Goal: Task Accomplishment & Management: Manage account settings

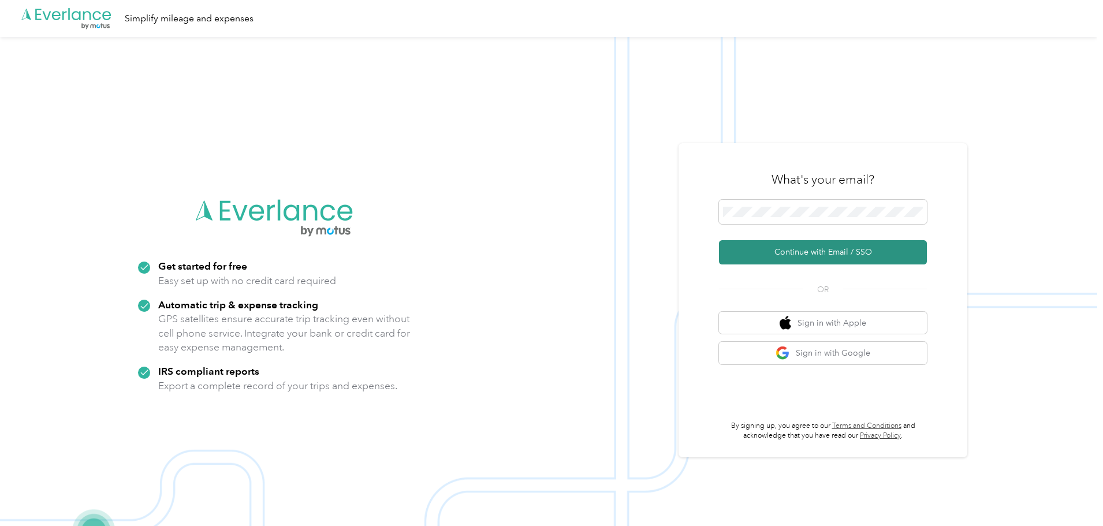
click at [804, 252] on button "Continue with Email / SSO" at bounding box center [823, 252] width 208 height 24
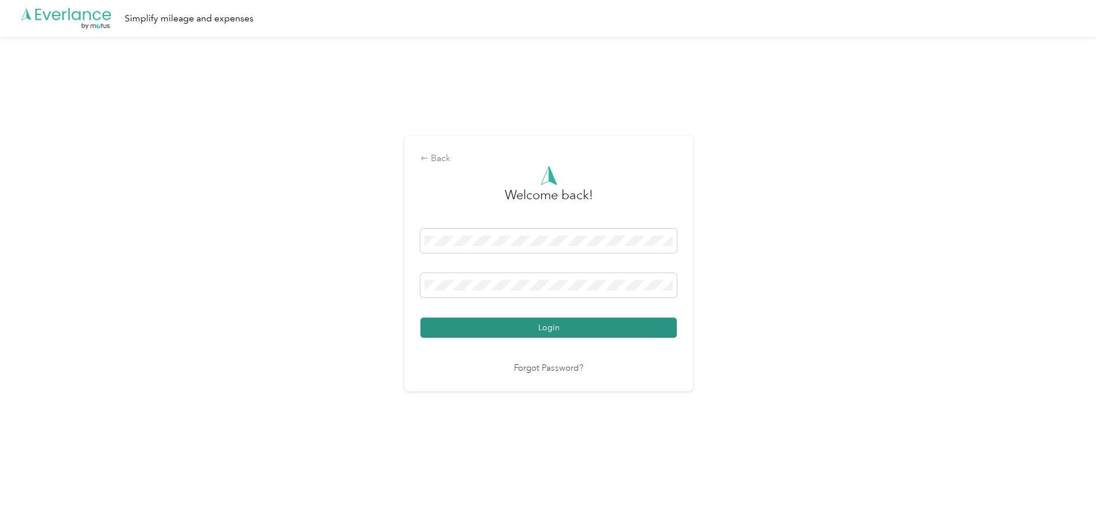
click at [520, 333] on button "Login" at bounding box center [548, 328] width 256 height 20
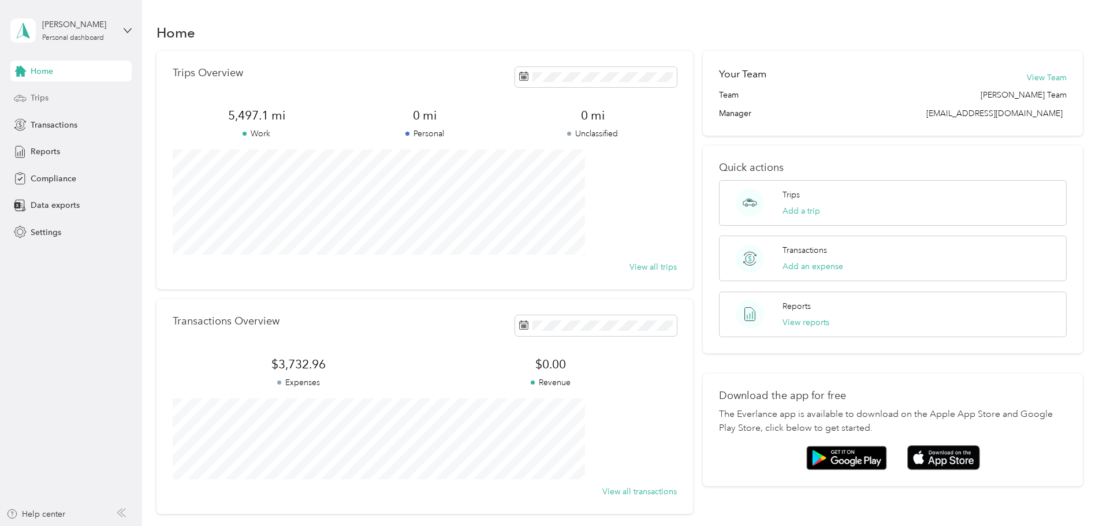
click at [49, 92] on div "Trips" at bounding box center [70, 98] width 121 height 21
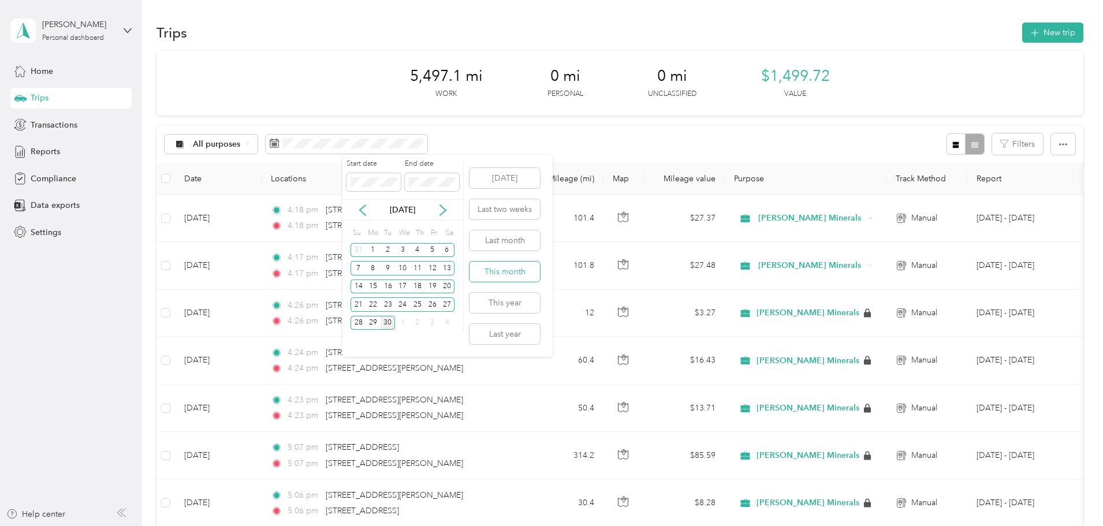
click at [527, 277] on button "This month" at bounding box center [504, 272] width 70 height 20
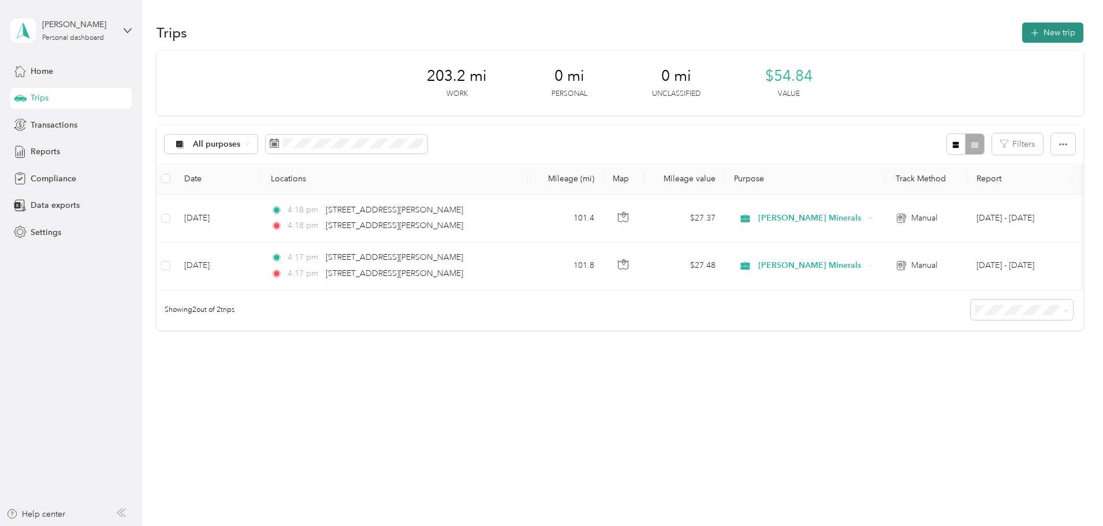
click at [1028, 34] on icon "button" at bounding box center [1034, 33] width 13 height 13
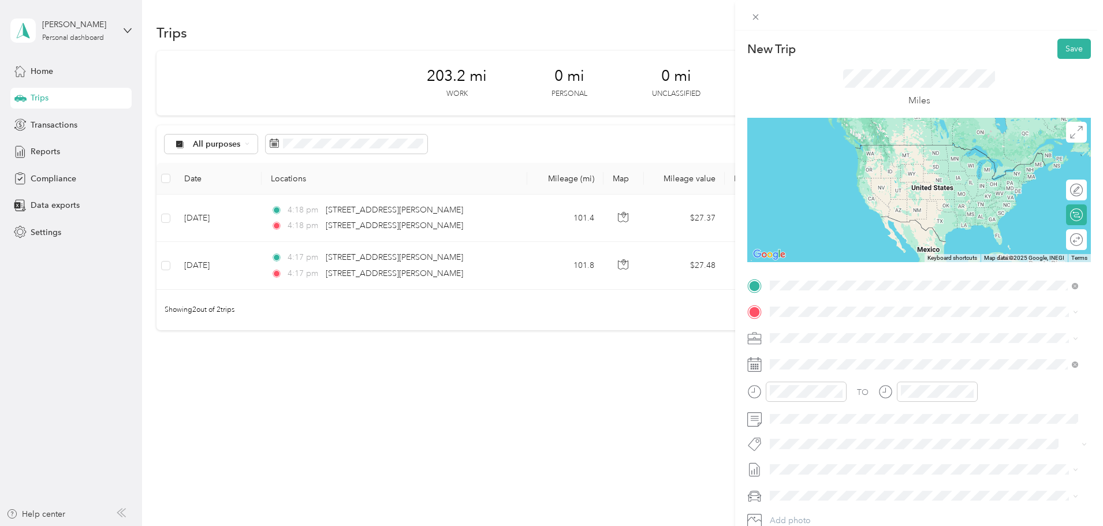
click at [827, 325] on span "[STREET_ADDRESS][PERSON_NAME][US_STATE]" at bounding box center [882, 327] width 180 height 10
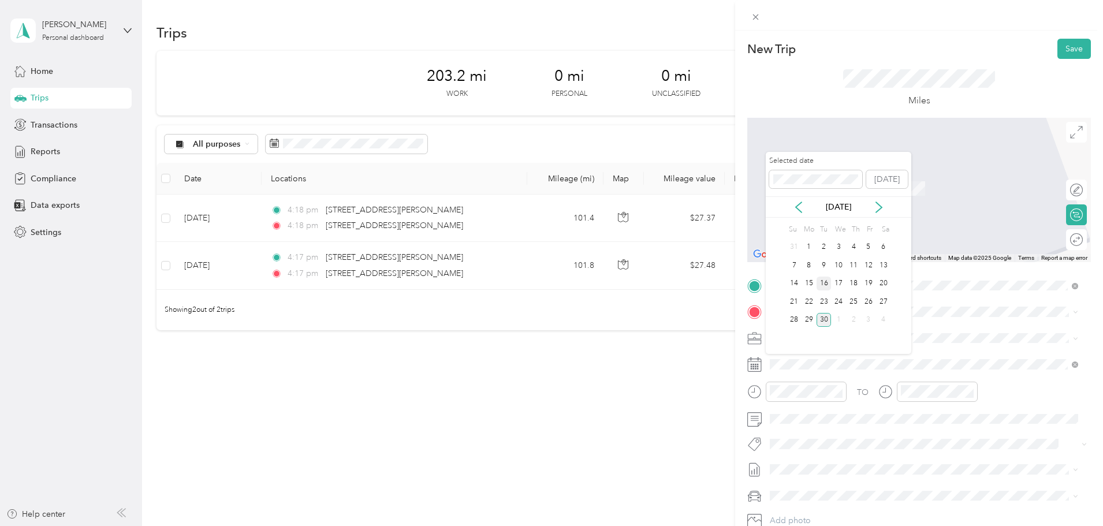
click at [822, 286] on div "16" at bounding box center [823, 284] width 15 height 14
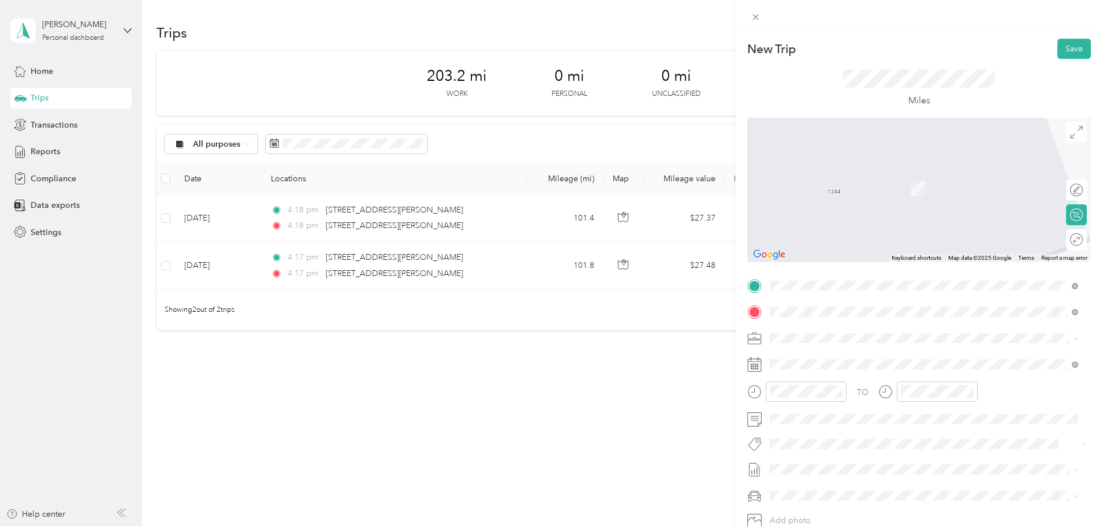
click at [813, 354] on span "[STREET_ADDRESS][US_STATE][US_STATE]" at bounding box center [871, 353] width 158 height 10
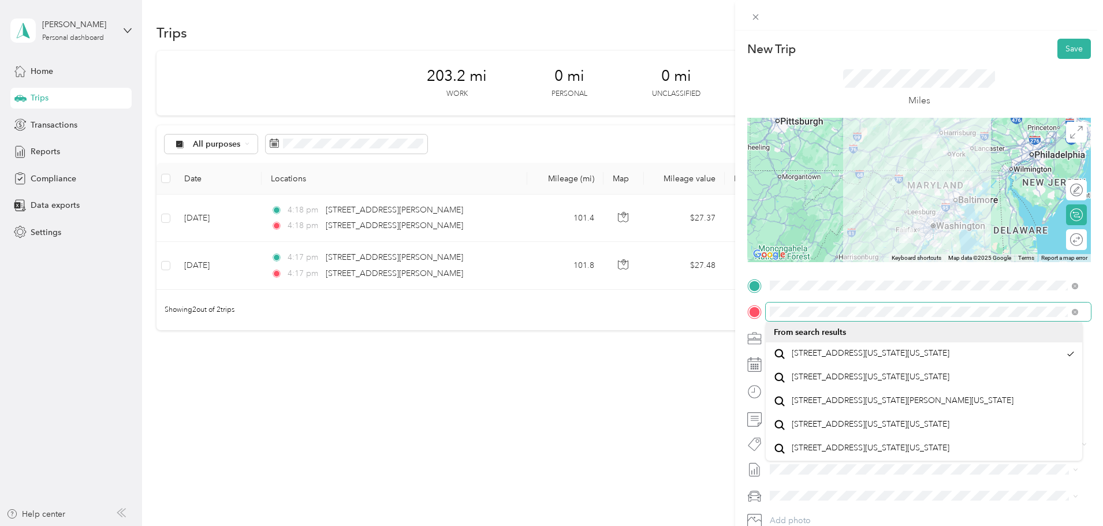
click at [636, 273] on div "New Trip Save This trip cannot be edited because it is either under review, app…" at bounding box center [551, 263] width 1103 height 526
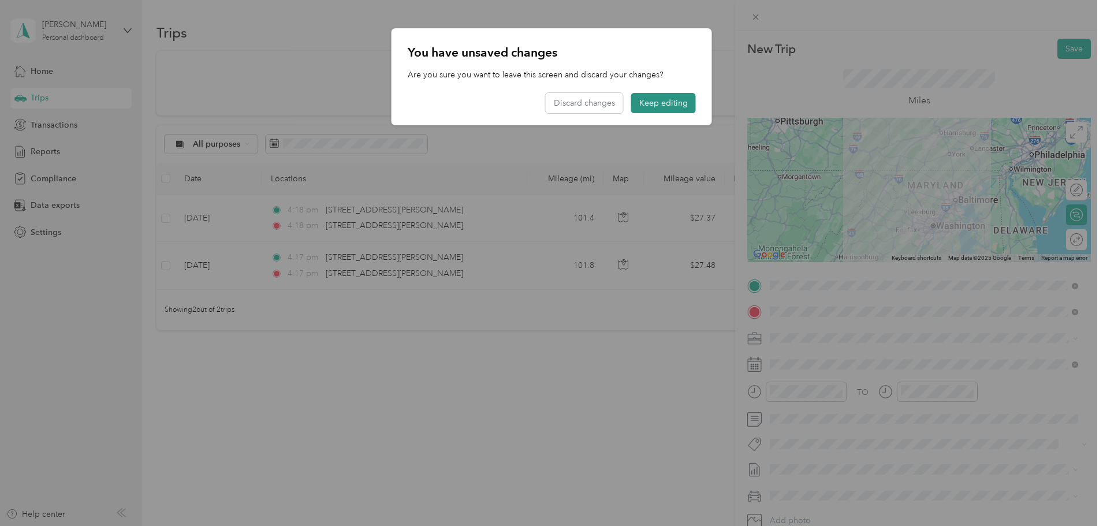
click at [652, 104] on button "Keep editing" at bounding box center [663, 103] width 65 height 20
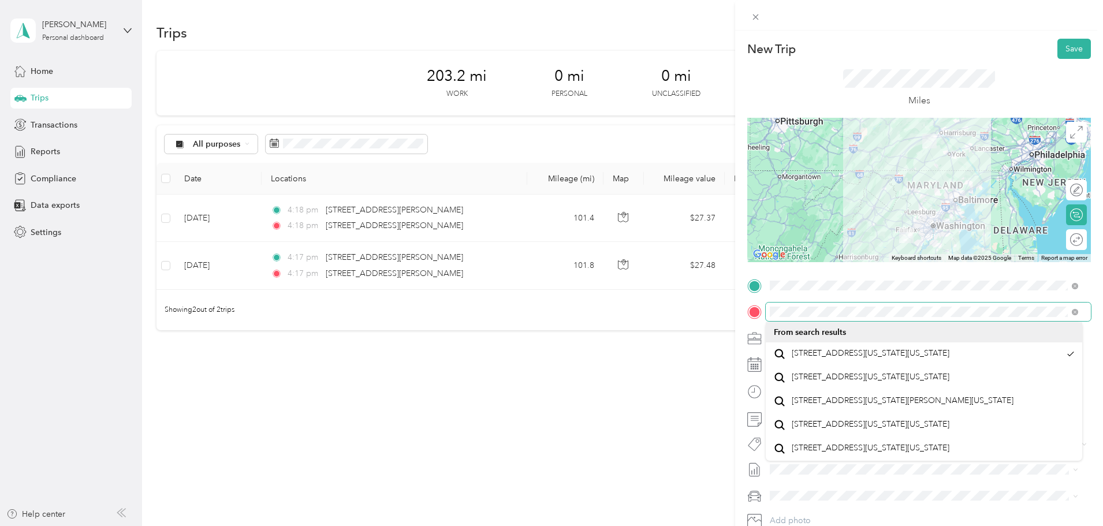
click at [653, 285] on div "New Trip Save This trip cannot be edited because it is either under review, app…" at bounding box center [551, 263] width 1103 height 526
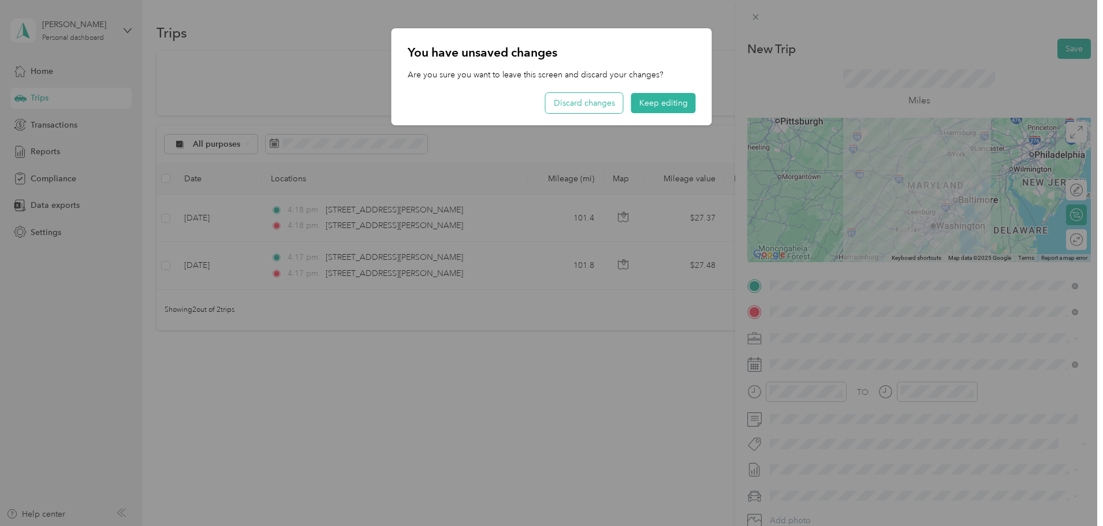
click at [580, 102] on button "Discard changes" at bounding box center [584, 103] width 77 height 20
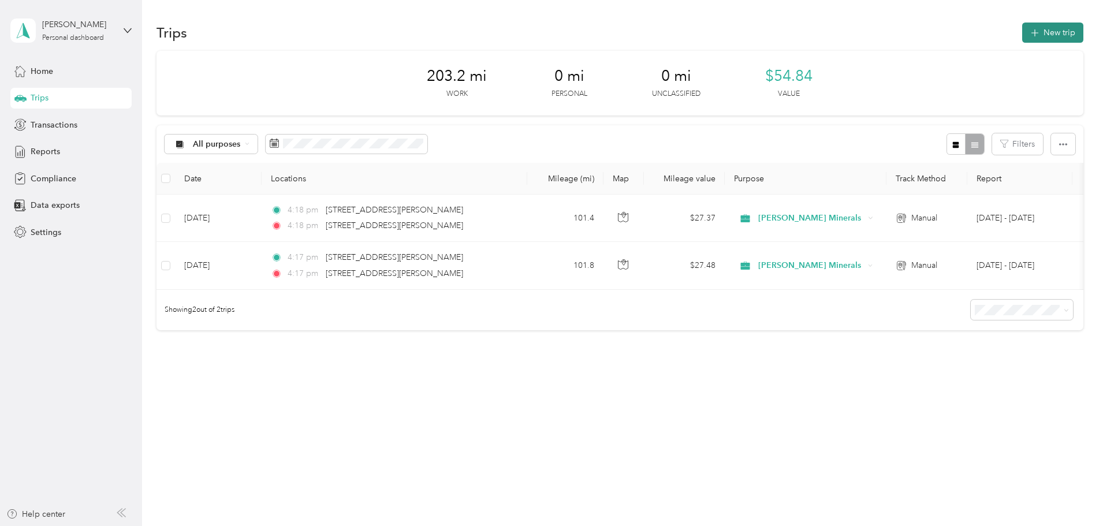
click at [1022, 28] on button "New trip" at bounding box center [1052, 33] width 61 height 20
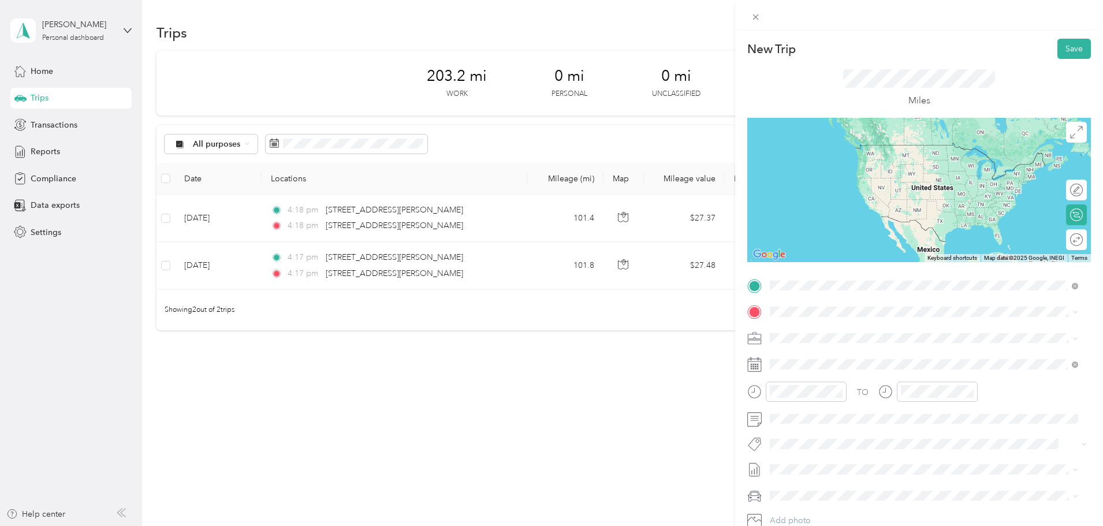
click at [822, 333] on span "[STREET_ADDRESS][PERSON_NAME][US_STATE]" at bounding box center [882, 327] width 180 height 10
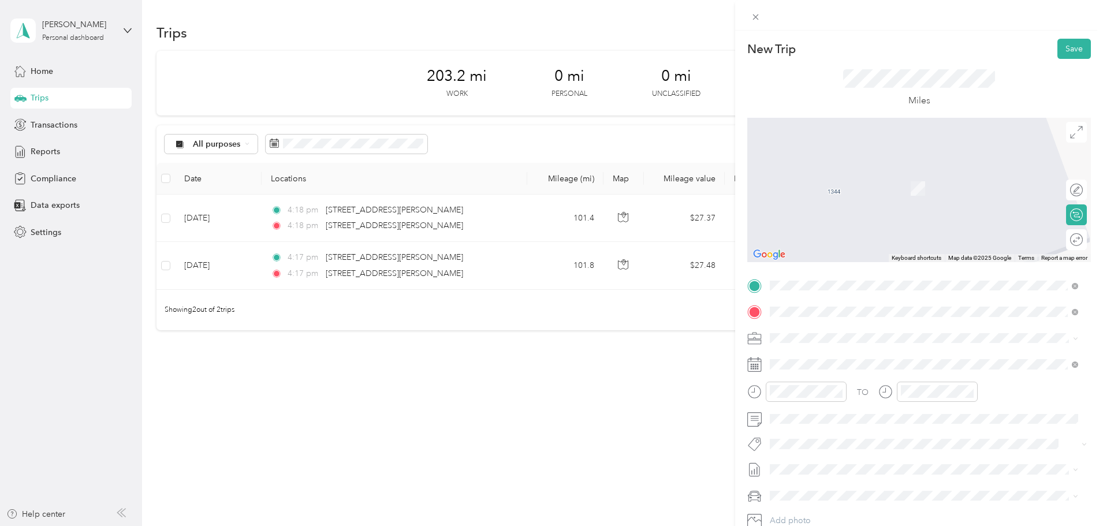
click at [845, 359] on span "[STREET_ADDRESS][US_STATE]" at bounding box center [849, 353] width 115 height 10
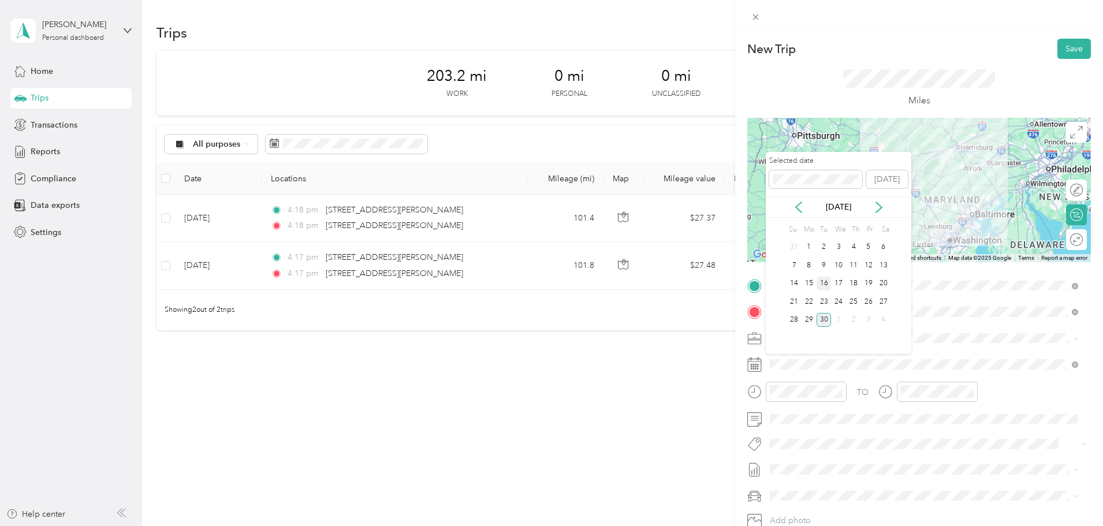
click at [827, 283] on div "16" at bounding box center [823, 284] width 15 height 14
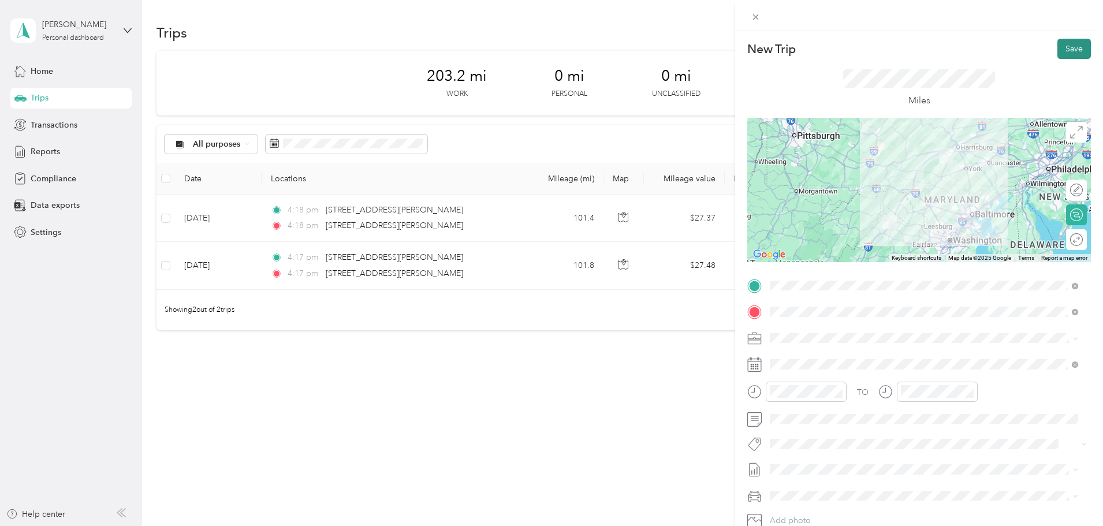
click at [1063, 50] on button "Save" at bounding box center [1073, 49] width 33 height 20
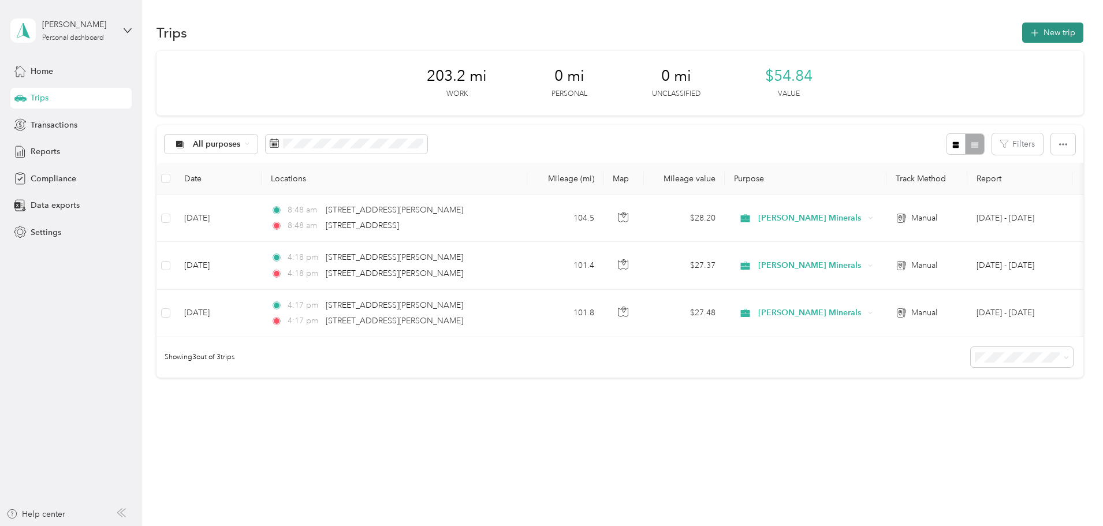
click at [1022, 29] on button "New trip" at bounding box center [1052, 33] width 61 height 20
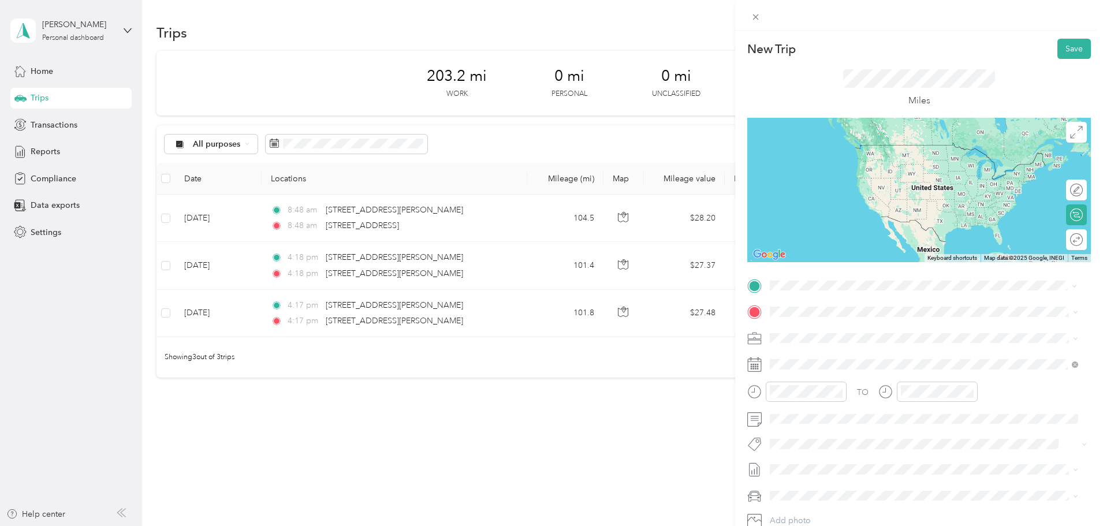
click at [829, 332] on span "[STREET_ADDRESS][US_STATE]" at bounding box center [849, 327] width 115 height 10
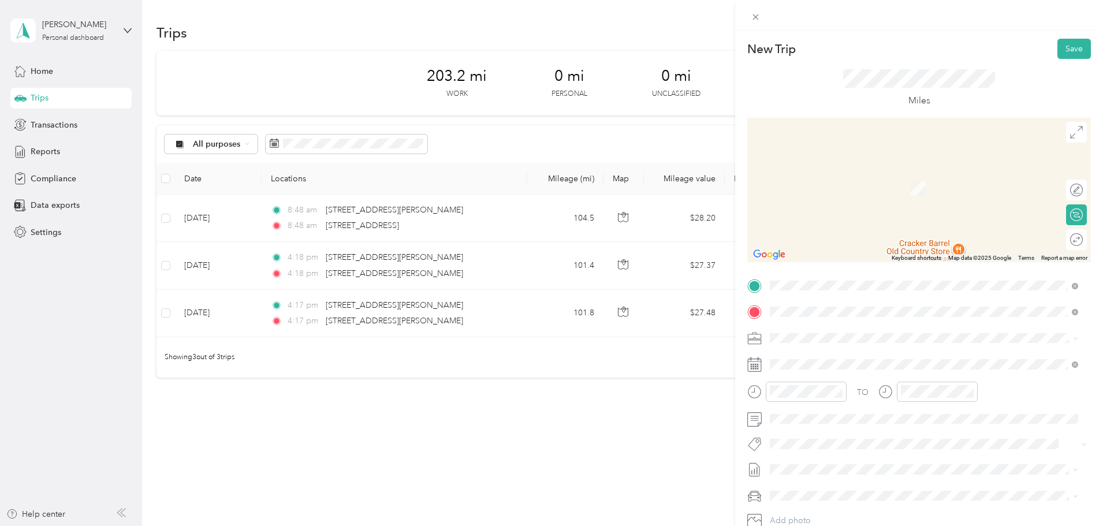
click at [812, 359] on span "[STREET_ADDRESS][US_STATE][US_STATE]" at bounding box center [871, 353] width 158 height 10
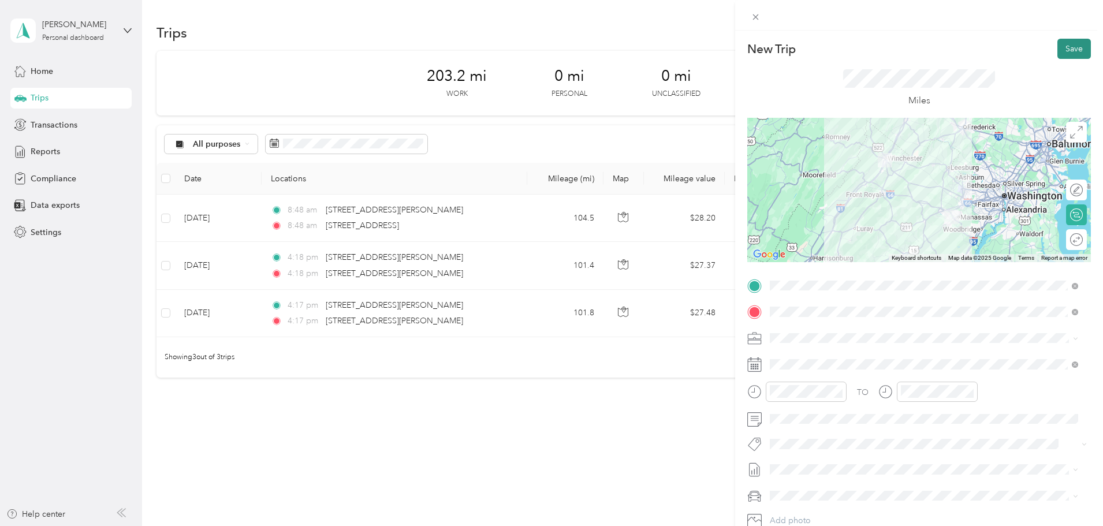
click at [1064, 46] on button "Save" at bounding box center [1073, 49] width 33 height 20
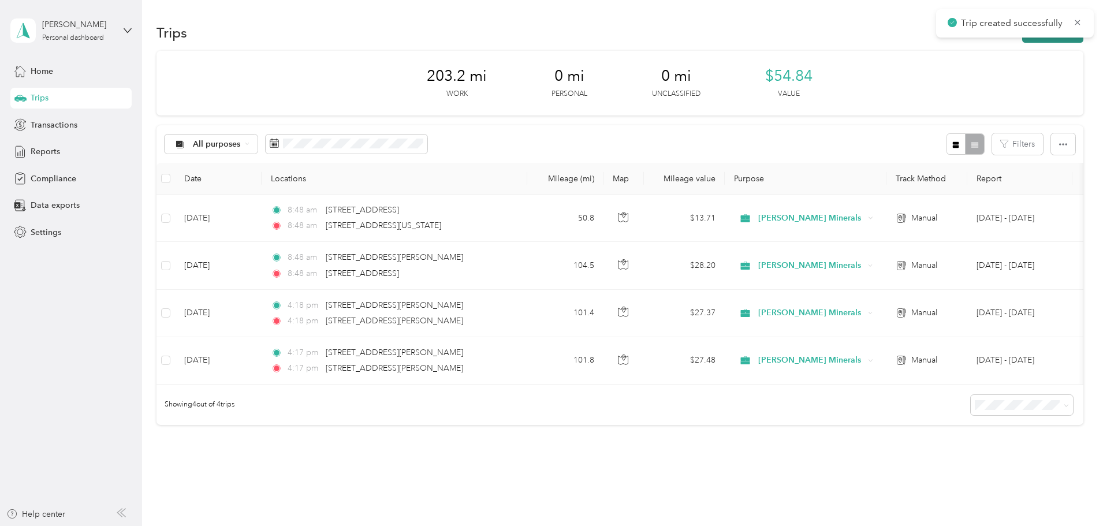
click at [1022, 41] on button "New trip" at bounding box center [1052, 33] width 61 height 20
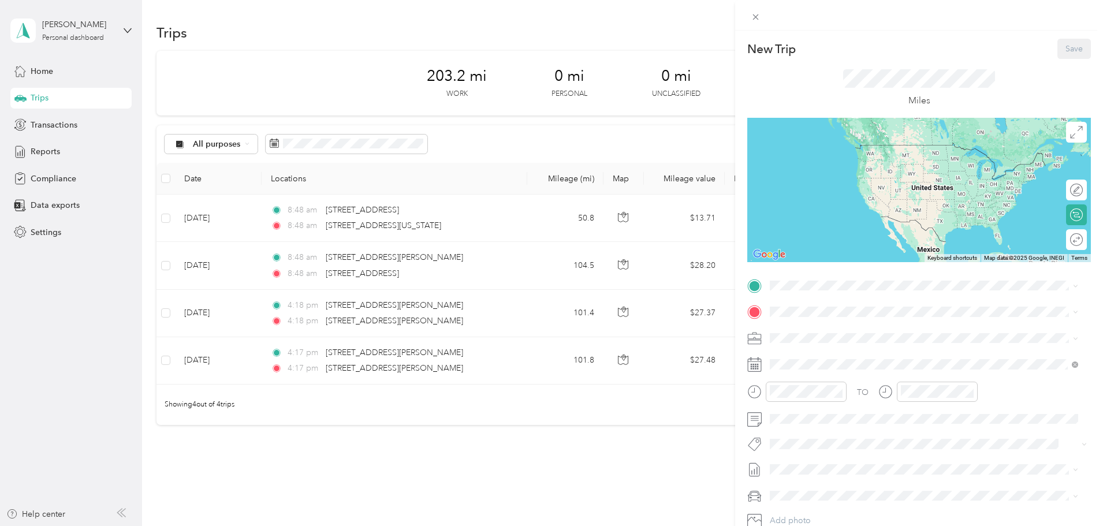
click at [442, 209] on div "New Trip Save This trip cannot be edited because it is either under review, app…" at bounding box center [551, 263] width 1103 height 526
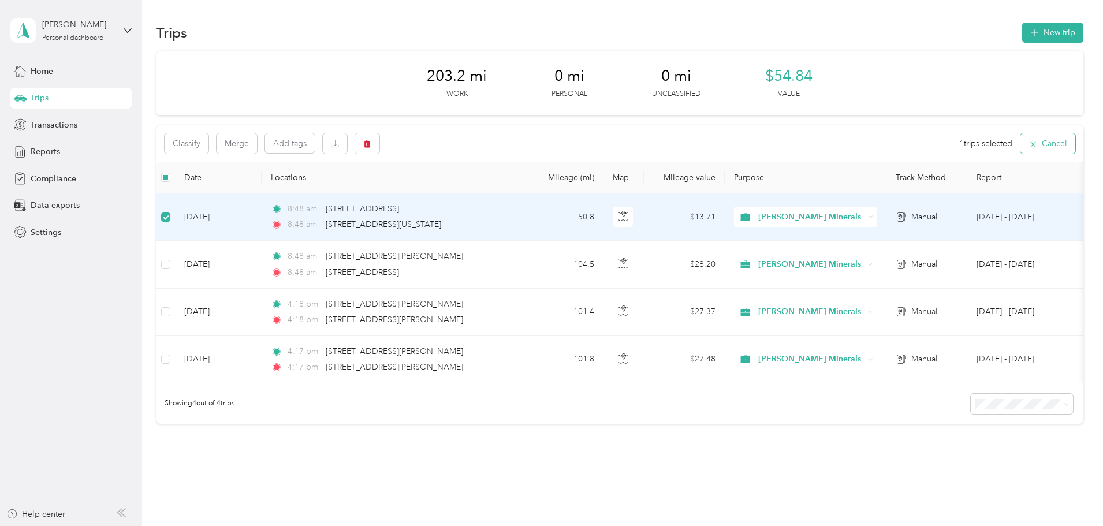
click at [1028, 141] on icon "button" at bounding box center [1032, 144] width 9 height 9
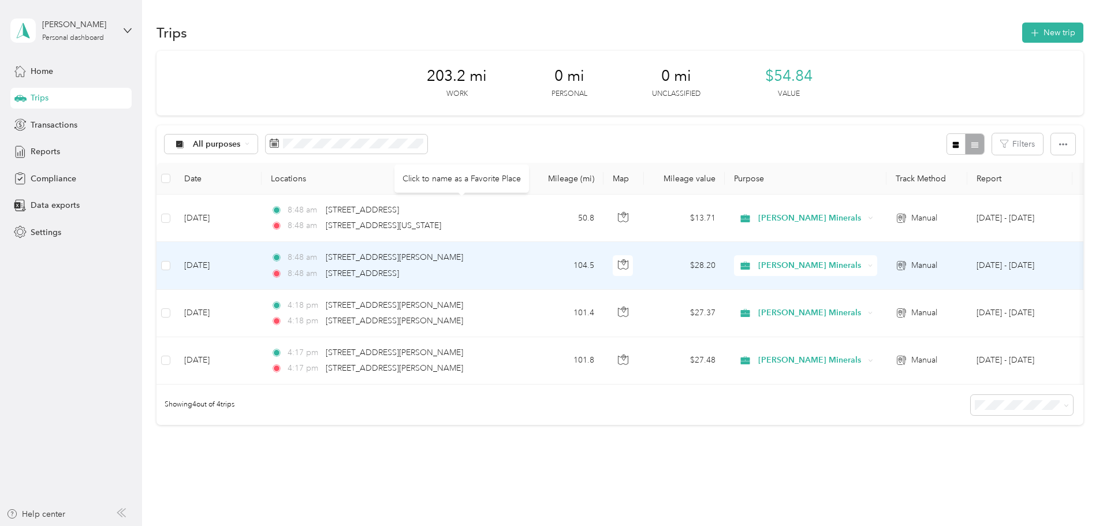
click at [493, 219] on div "Click to name as a Favorite Place" at bounding box center [464, 233] width 135 height 28
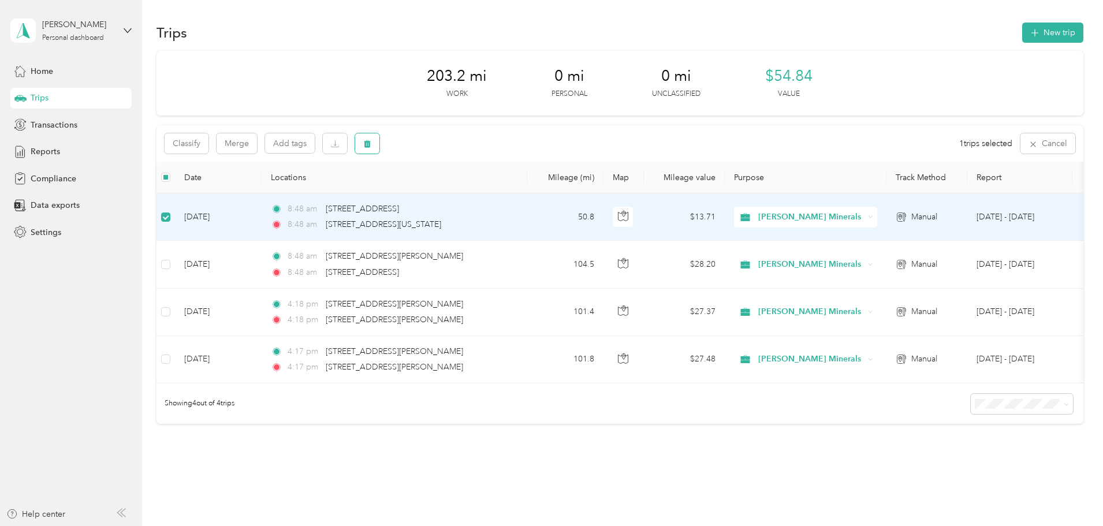
click at [379, 140] on button "button" at bounding box center [367, 143] width 24 height 20
click at [524, 188] on button "Yes" at bounding box center [530, 191] width 23 height 18
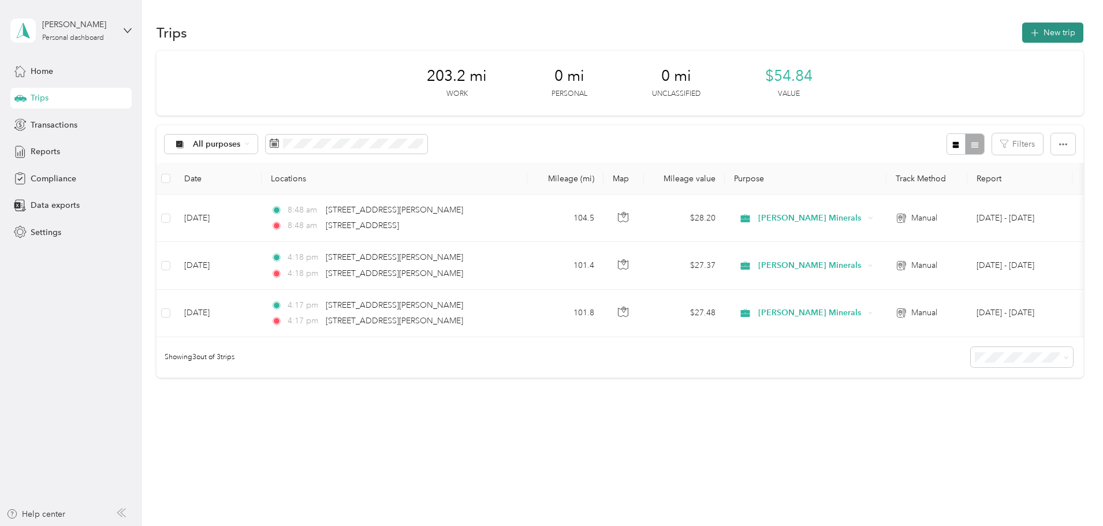
click at [1022, 39] on button "New trip" at bounding box center [1052, 33] width 61 height 20
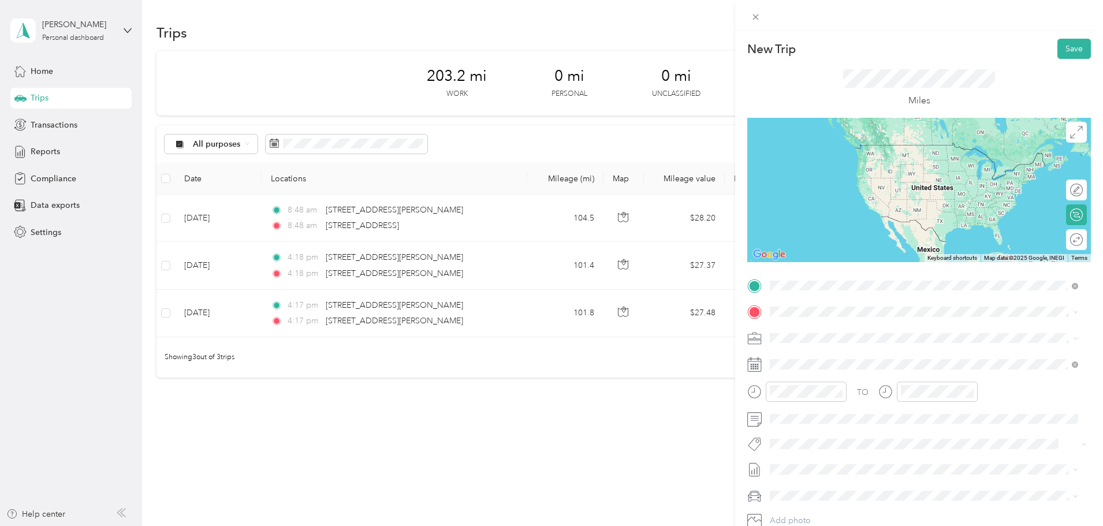
click at [830, 333] on span "[STREET_ADDRESS][US_STATE]" at bounding box center [849, 327] width 115 height 10
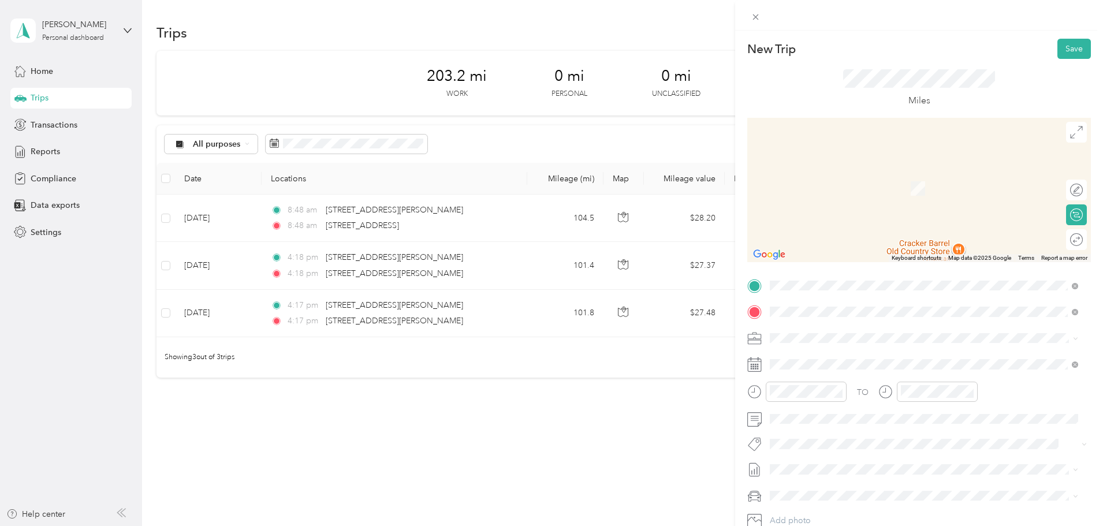
click at [848, 356] on span "[STREET_ADDRESS][US_STATE][US_STATE]" at bounding box center [871, 353] width 158 height 10
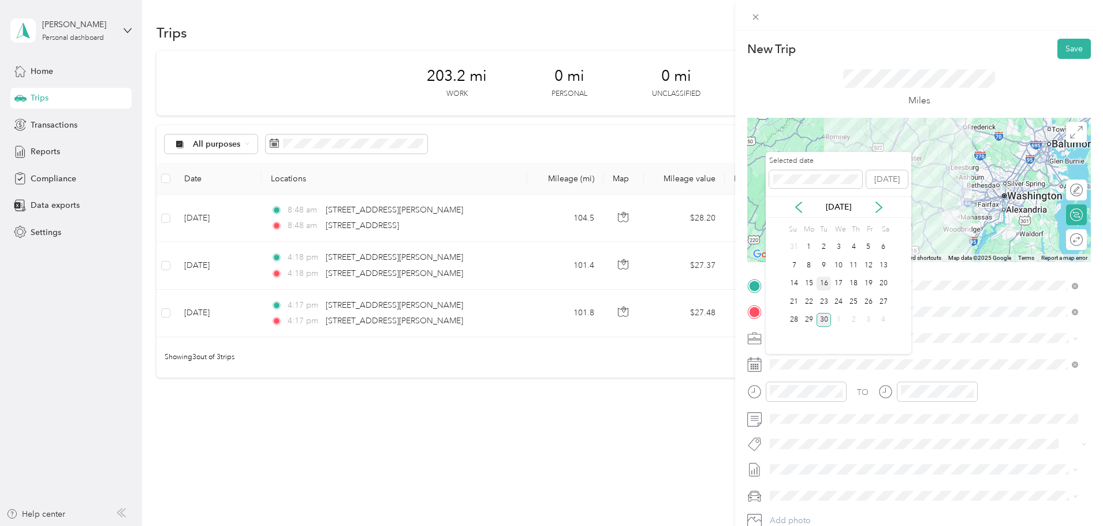
click at [830, 285] on div "16" at bounding box center [823, 284] width 15 height 14
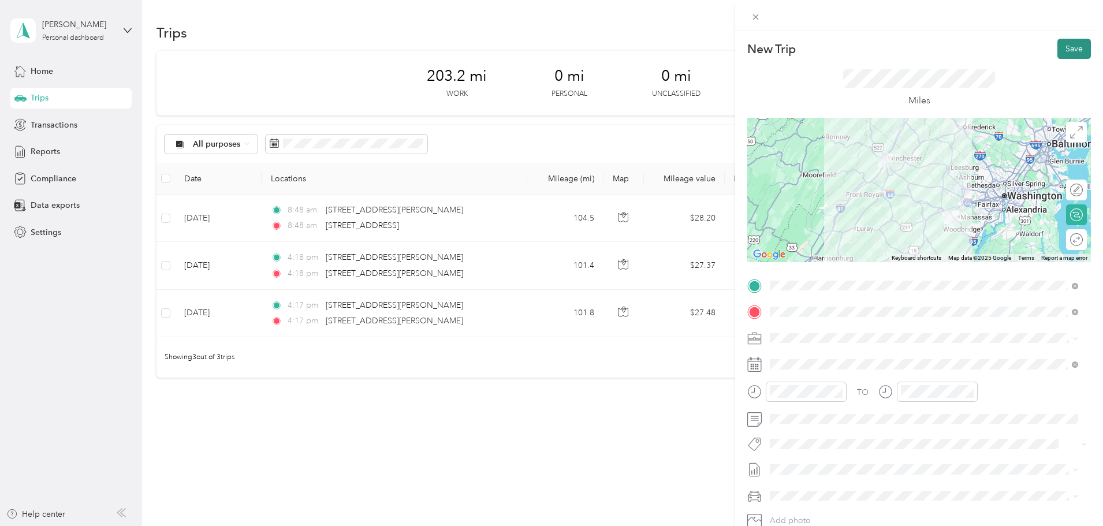
click at [1061, 53] on button "Save" at bounding box center [1073, 49] width 33 height 20
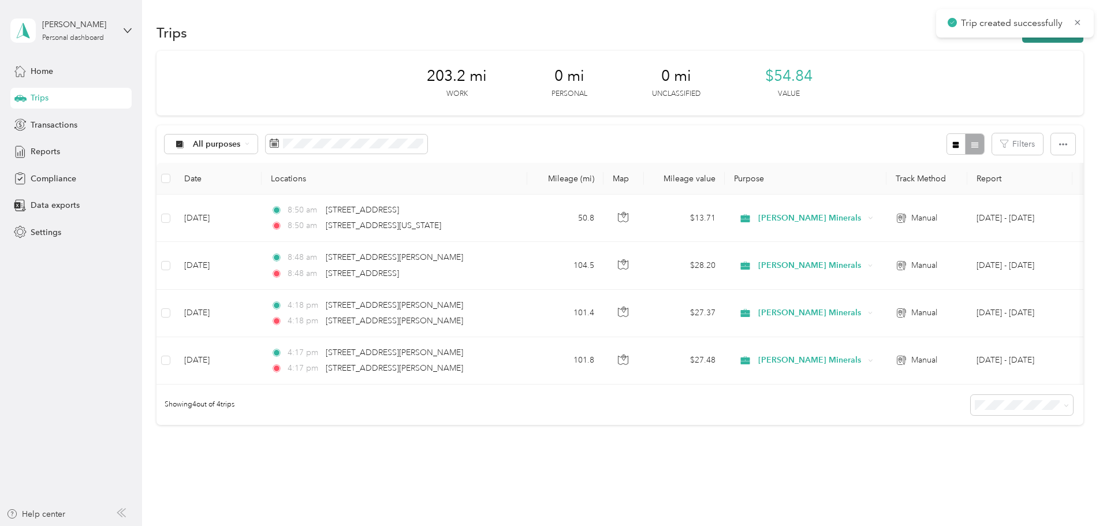
click at [1028, 39] on icon "button" at bounding box center [1034, 33] width 13 height 13
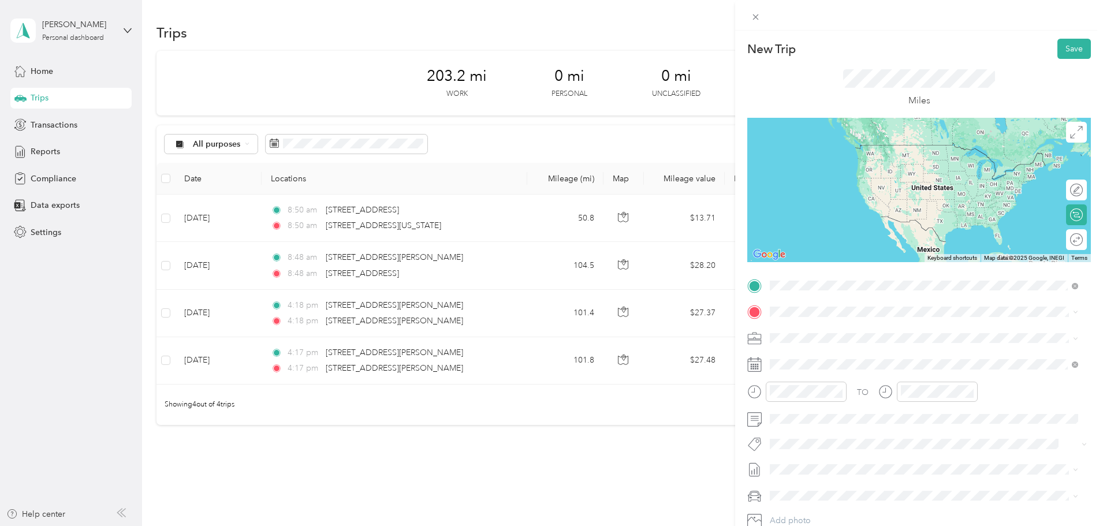
click at [821, 326] on span "[STREET_ADDRESS][US_STATE][US_STATE]" at bounding box center [871, 327] width 158 height 10
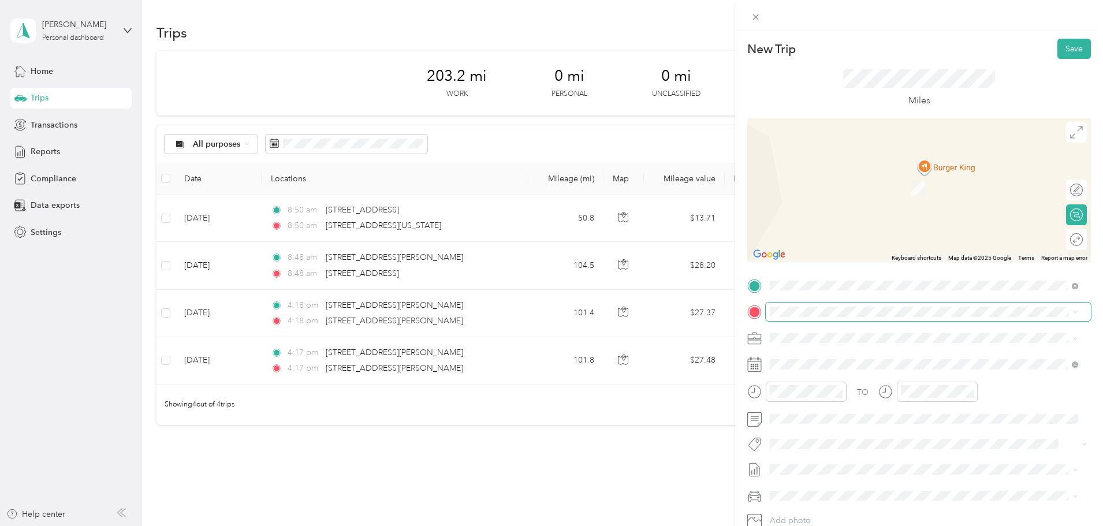
click at [811, 304] on span at bounding box center [928, 312] width 325 height 18
drag, startPoint x: 811, startPoint y: 304, endPoint x: 806, endPoint y: 318, distance: 14.8
click at [806, 319] on span at bounding box center [928, 312] width 325 height 18
click at [859, 359] on span "[STREET_ADDRESS][US_STATE]" at bounding box center [849, 353] width 115 height 10
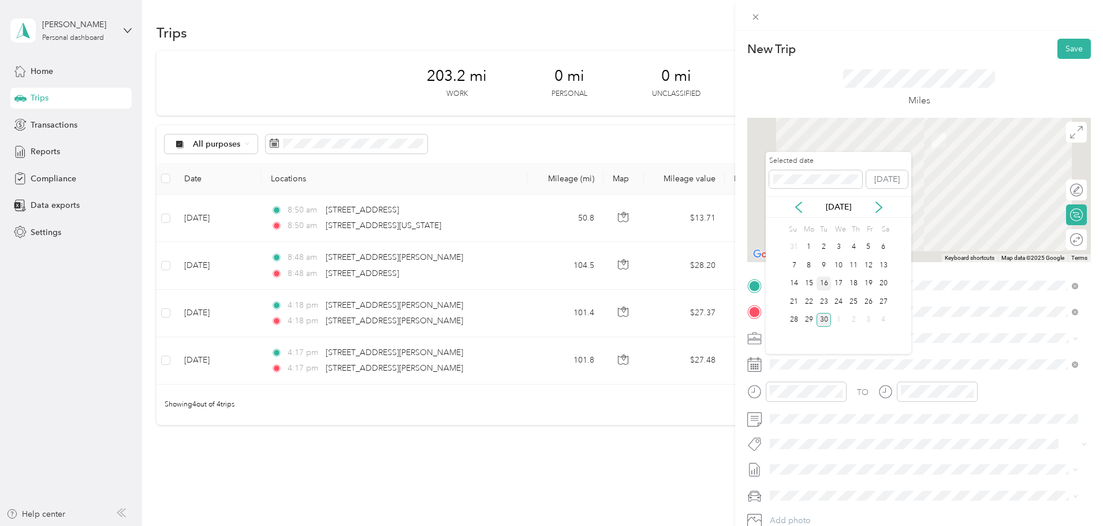
click at [820, 281] on div "16" at bounding box center [823, 284] width 15 height 14
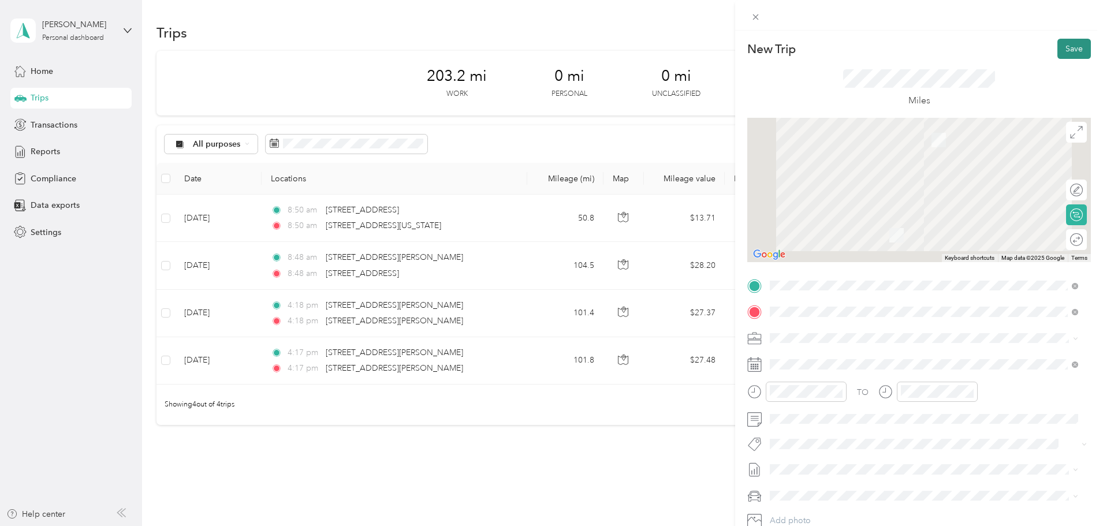
click at [1063, 47] on button "Save" at bounding box center [1073, 49] width 33 height 20
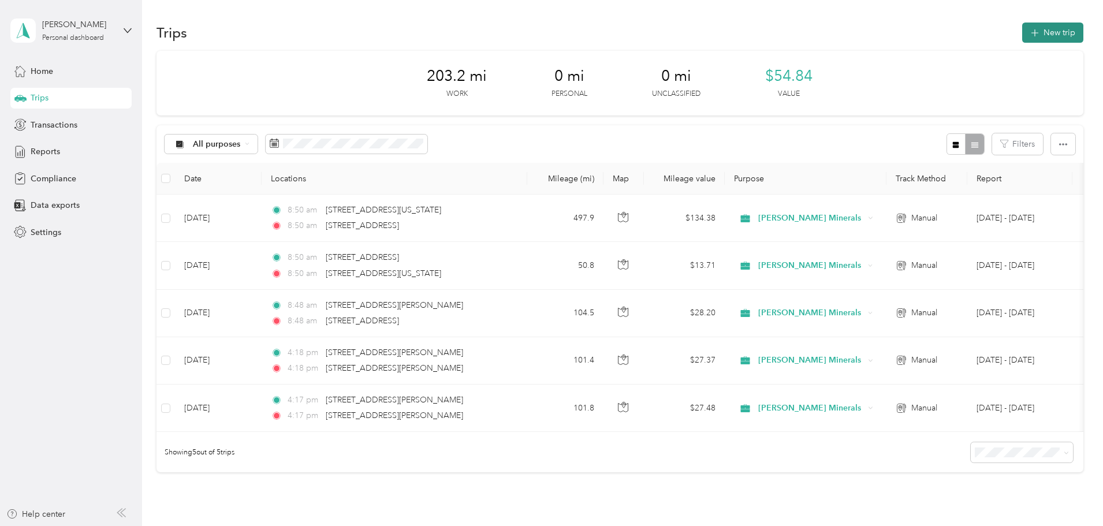
click at [1022, 33] on button "New trip" at bounding box center [1052, 33] width 61 height 20
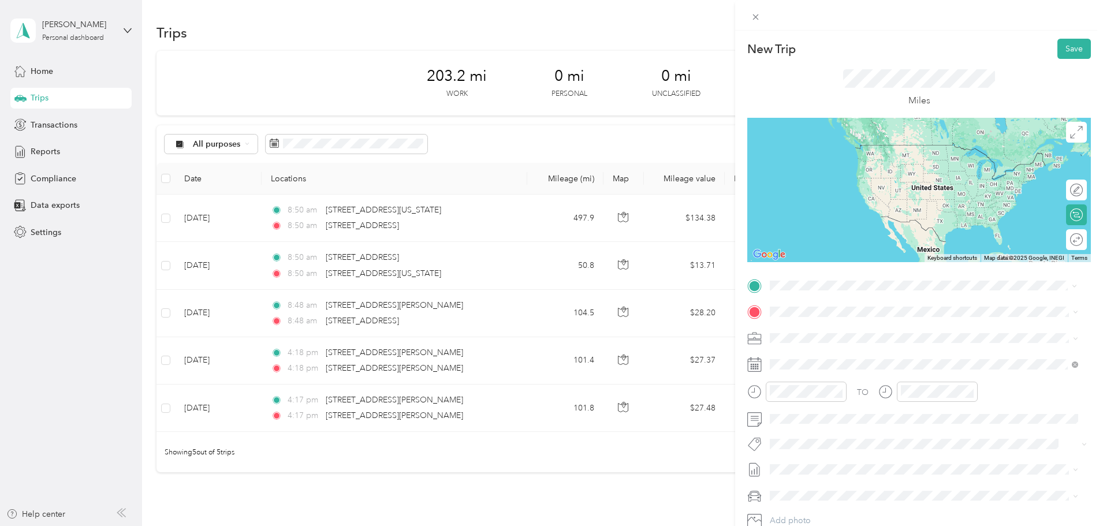
click at [846, 328] on span "[STREET_ADDRESS][US_STATE]" at bounding box center [849, 327] width 115 height 10
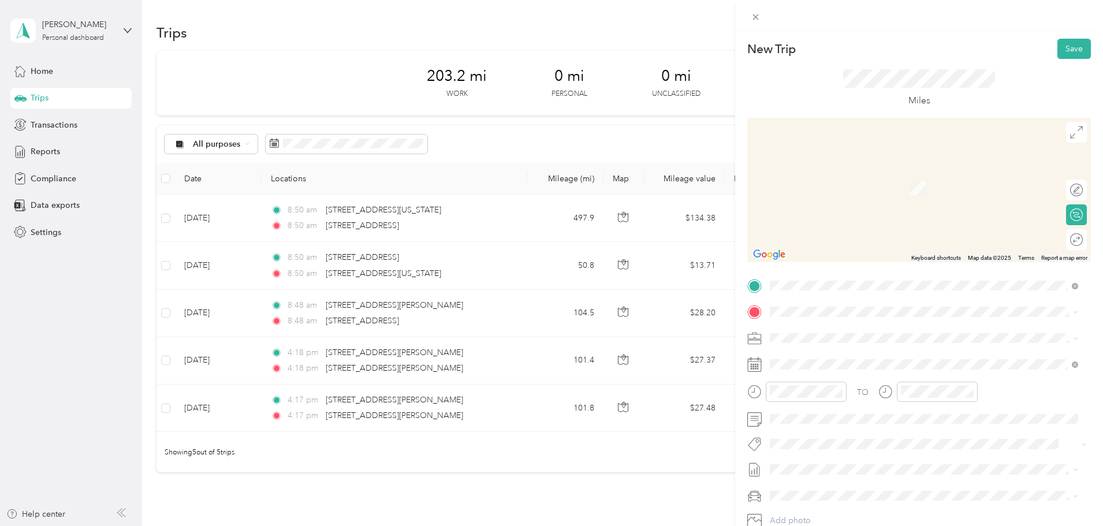
click at [860, 353] on span "[STREET_ADDRESS][US_STATE]" at bounding box center [849, 352] width 115 height 10
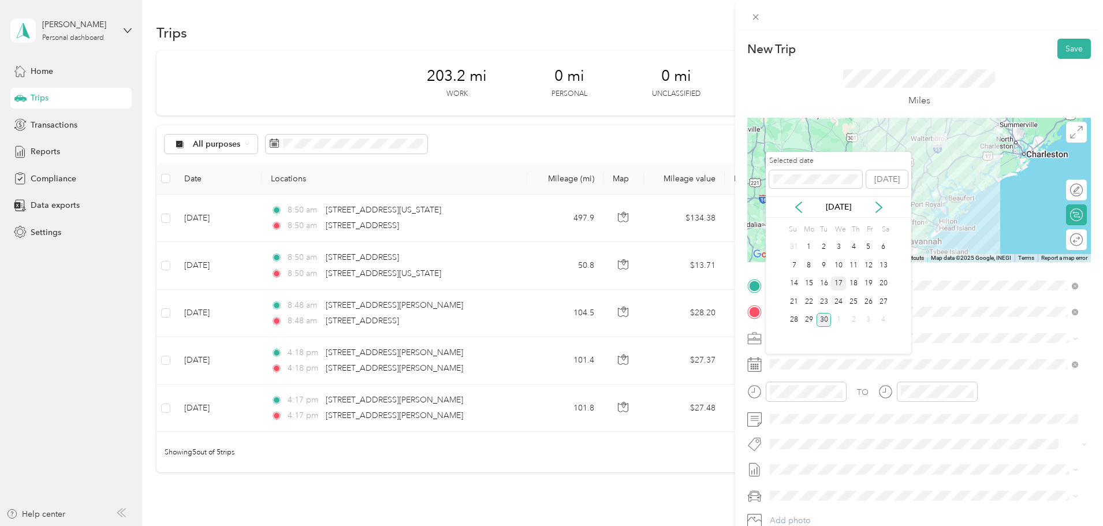
click at [836, 279] on div "17" at bounding box center [838, 284] width 15 height 14
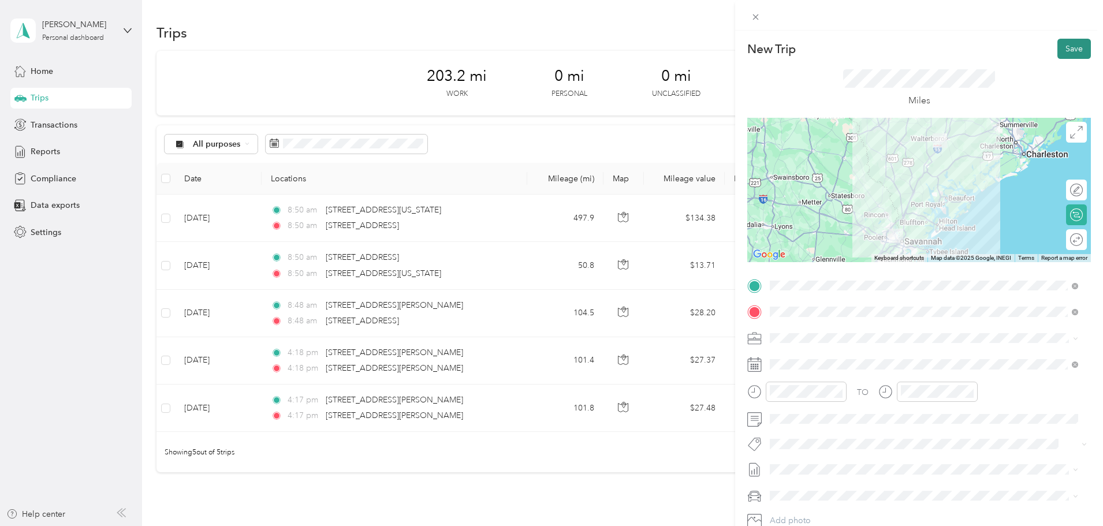
click at [1068, 50] on button "Save" at bounding box center [1073, 49] width 33 height 20
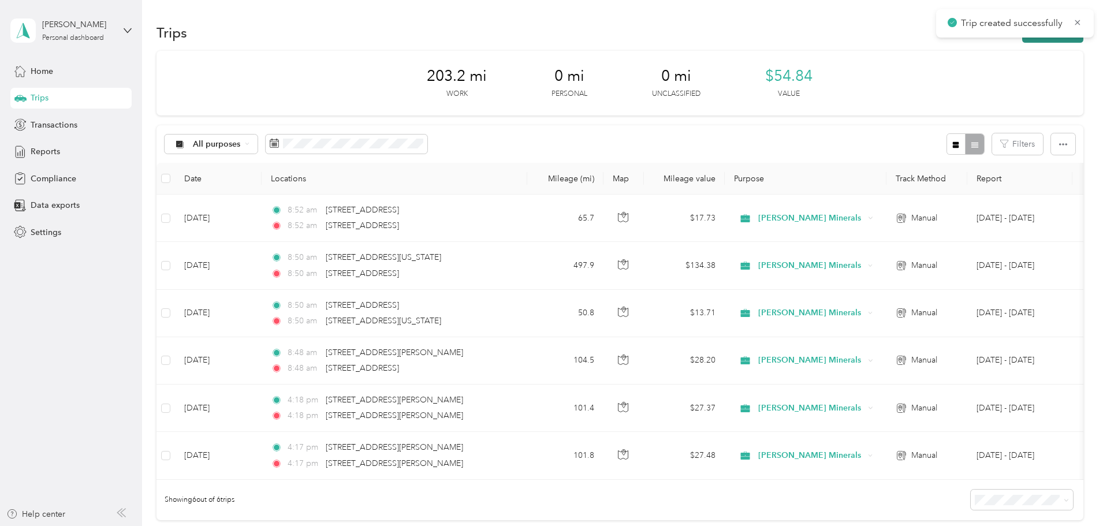
click at [1022, 40] on button "New trip" at bounding box center [1052, 33] width 61 height 20
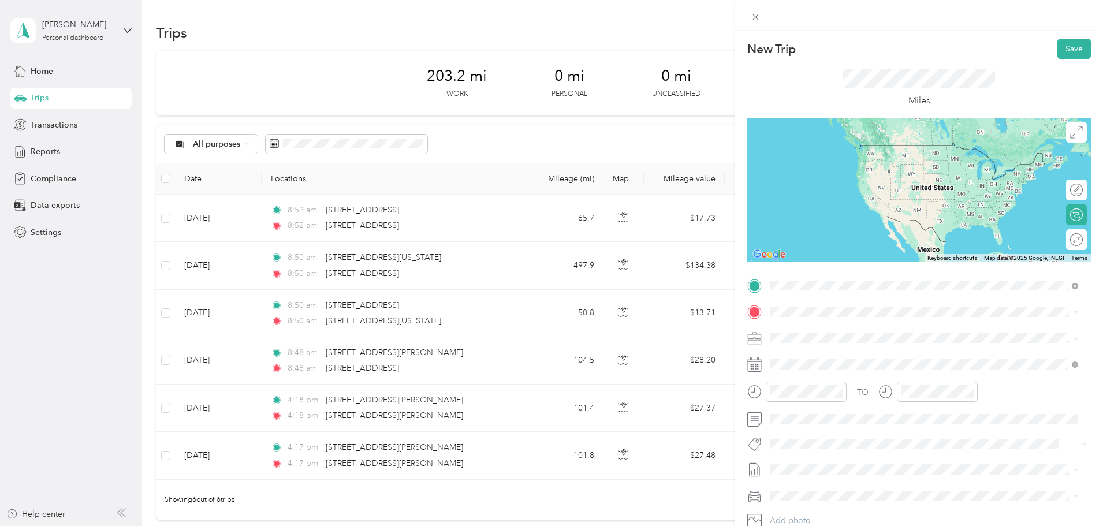
click at [842, 326] on span "[STREET_ADDRESS][US_STATE]" at bounding box center [849, 327] width 115 height 10
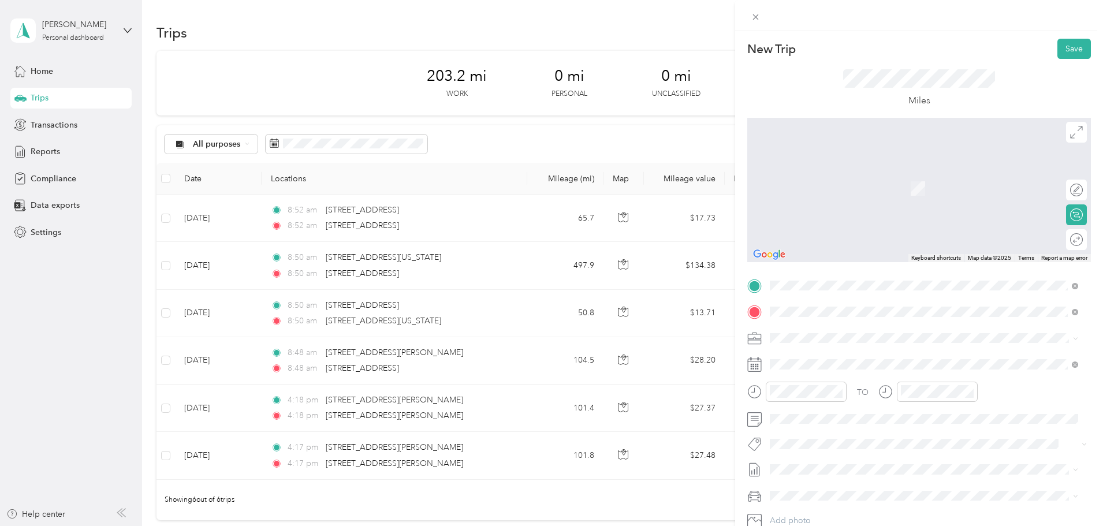
click at [878, 359] on span "[STREET_ADDRESS][US_STATE]" at bounding box center [849, 353] width 115 height 10
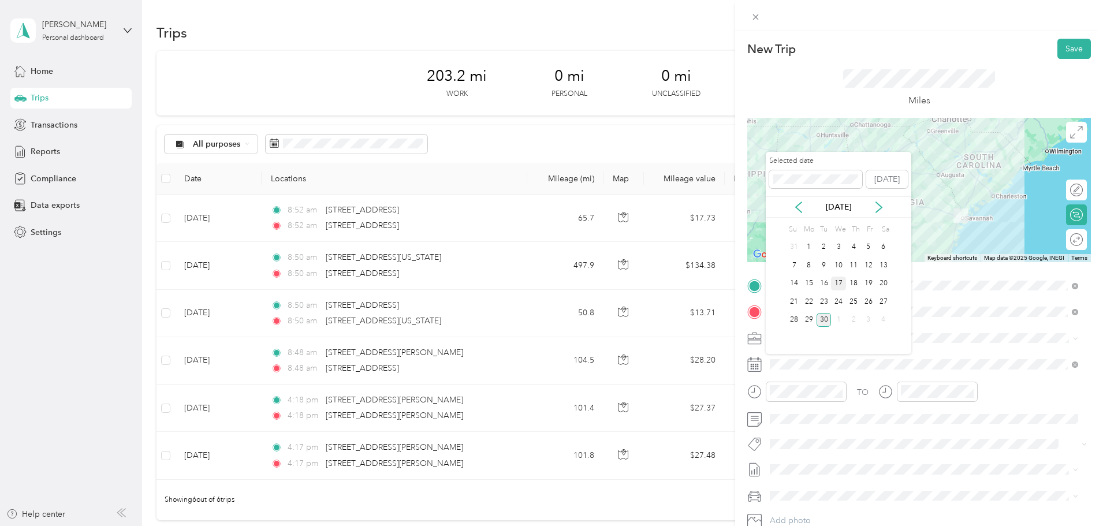
click at [840, 281] on div "17" at bounding box center [838, 284] width 15 height 14
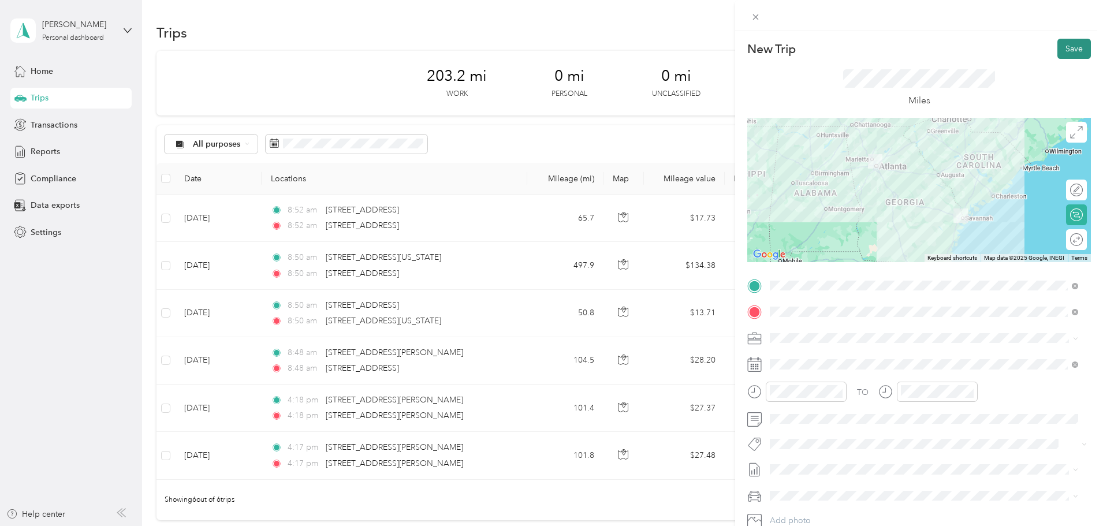
click at [1068, 47] on button "Save" at bounding box center [1073, 49] width 33 height 20
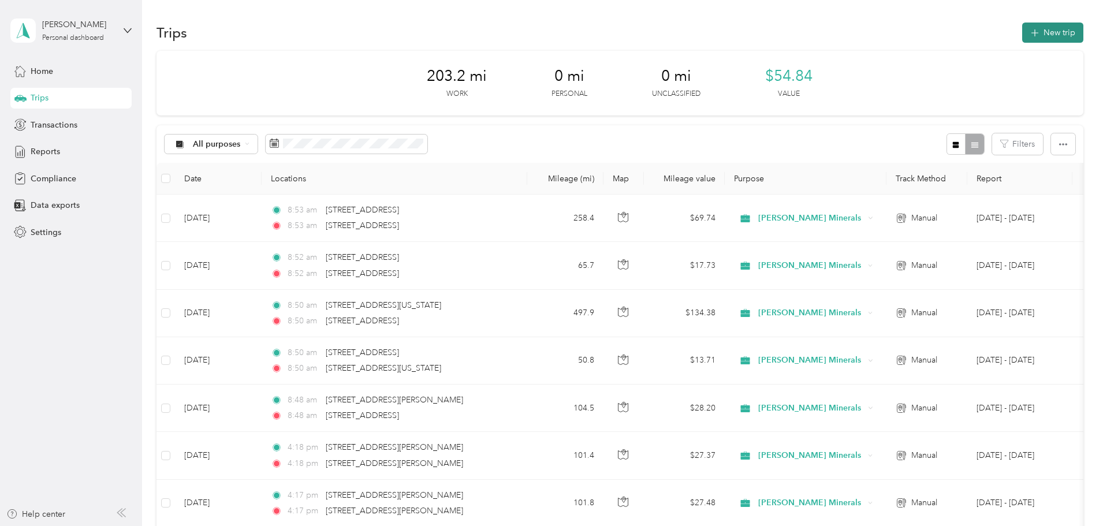
click at [1028, 30] on icon "button" at bounding box center [1034, 33] width 13 height 13
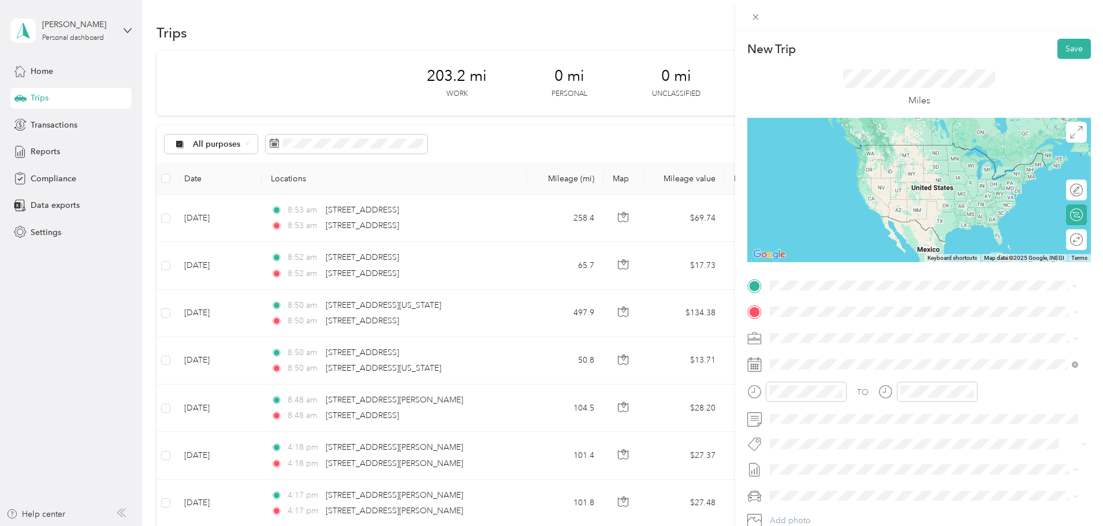
click at [901, 333] on span "[STREET_ADDRESS][US_STATE]" at bounding box center [849, 327] width 115 height 10
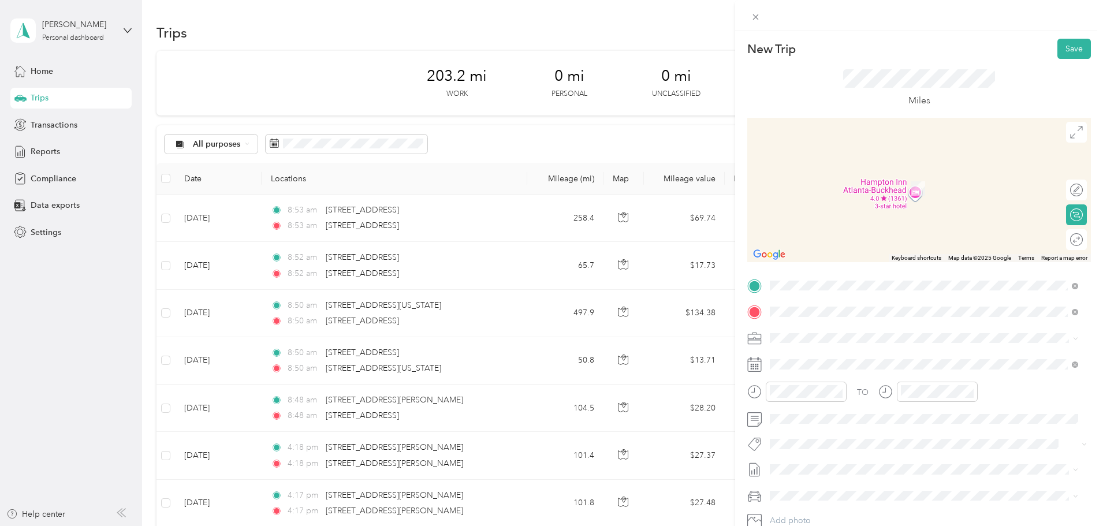
click at [879, 359] on span "[STREET_ADDRESS][PERSON_NAME][US_STATE]" at bounding box center [882, 353] width 180 height 10
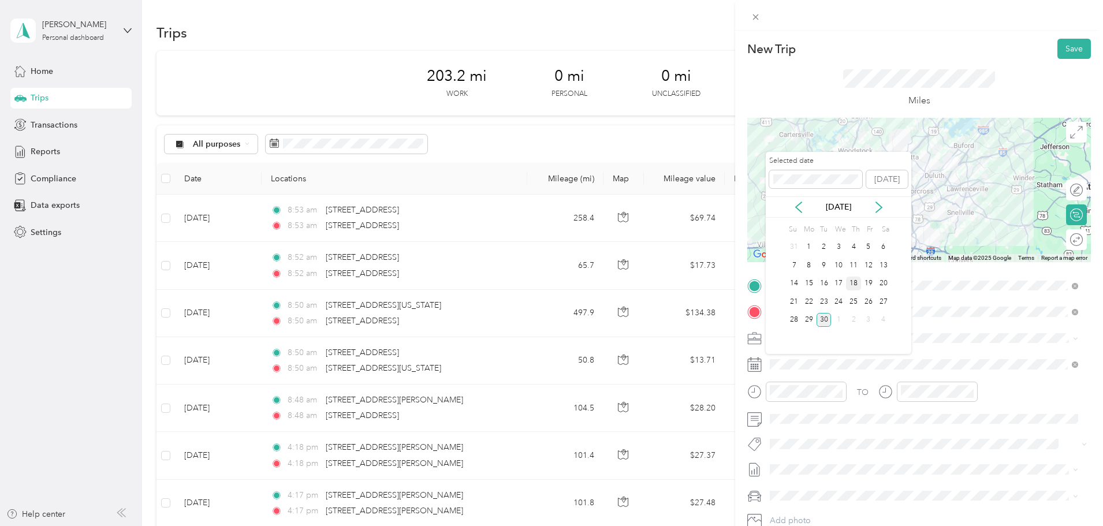
click at [856, 281] on div "18" at bounding box center [853, 284] width 15 height 14
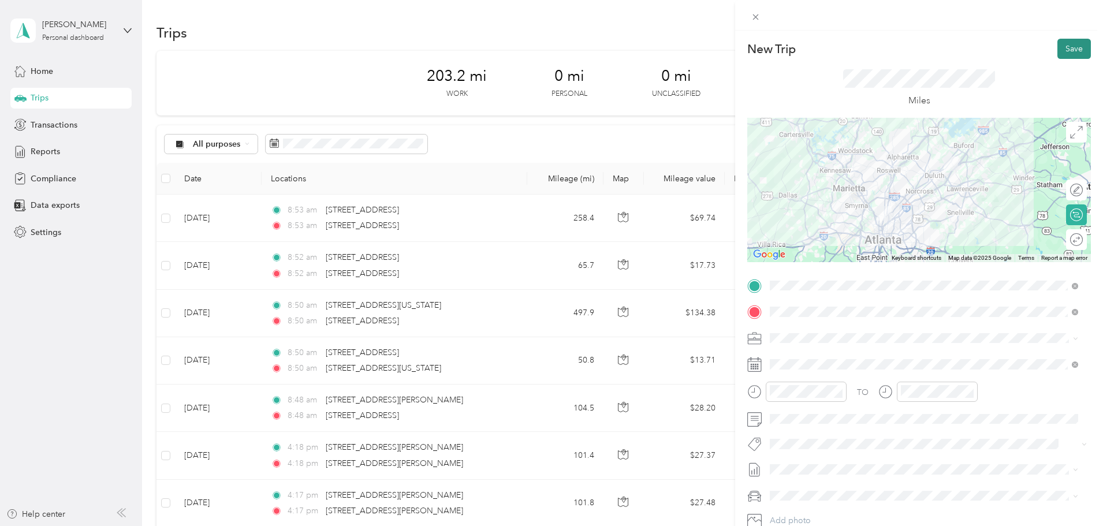
click at [1059, 46] on button "Save" at bounding box center [1073, 49] width 33 height 20
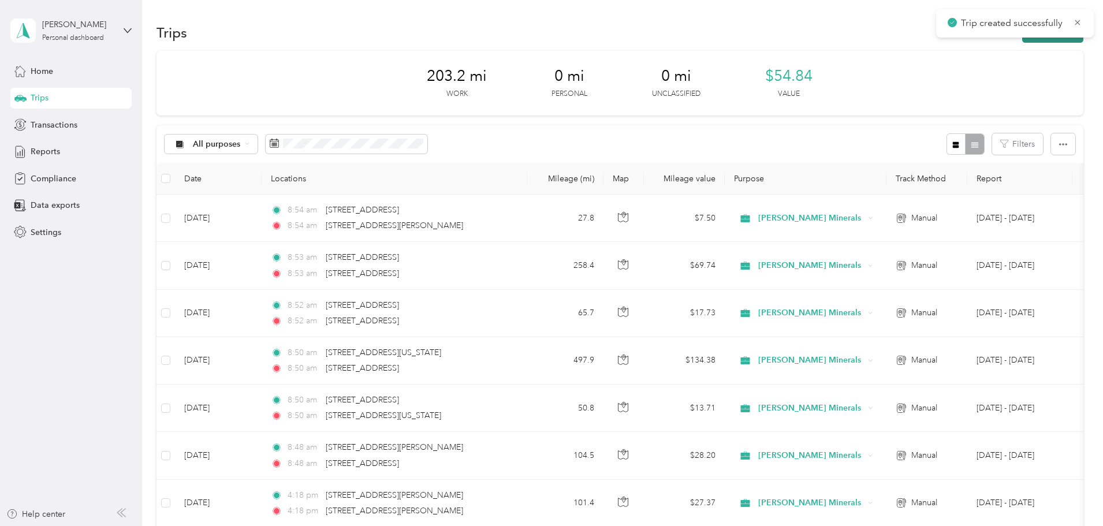
click at [1022, 41] on button "New trip" at bounding box center [1052, 33] width 61 height 20
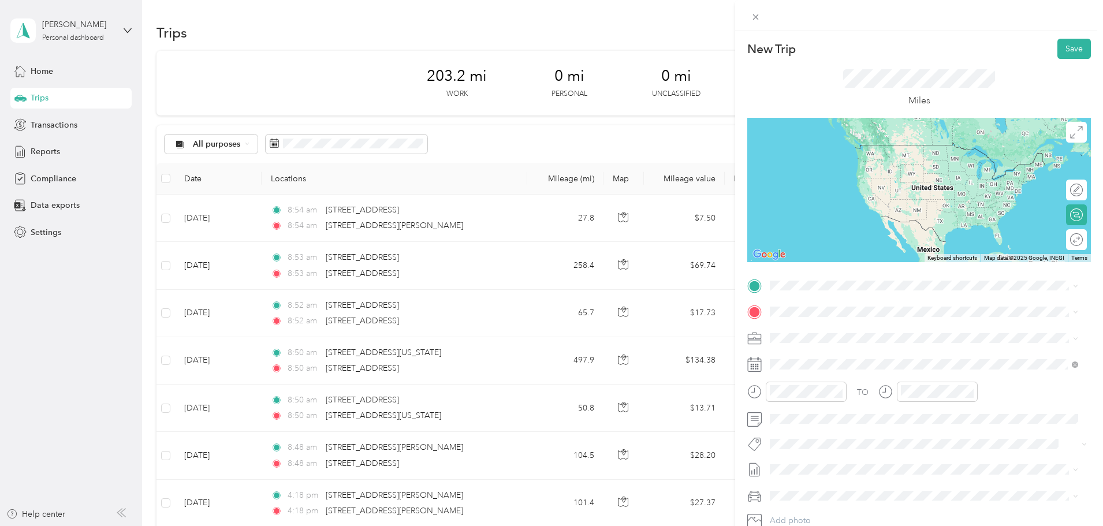
click at [838, 331] on span "[STREET_ADDRESS][PERSON_NAME][US_STATE]" at bounding box center [882, 325] width 180 height 10
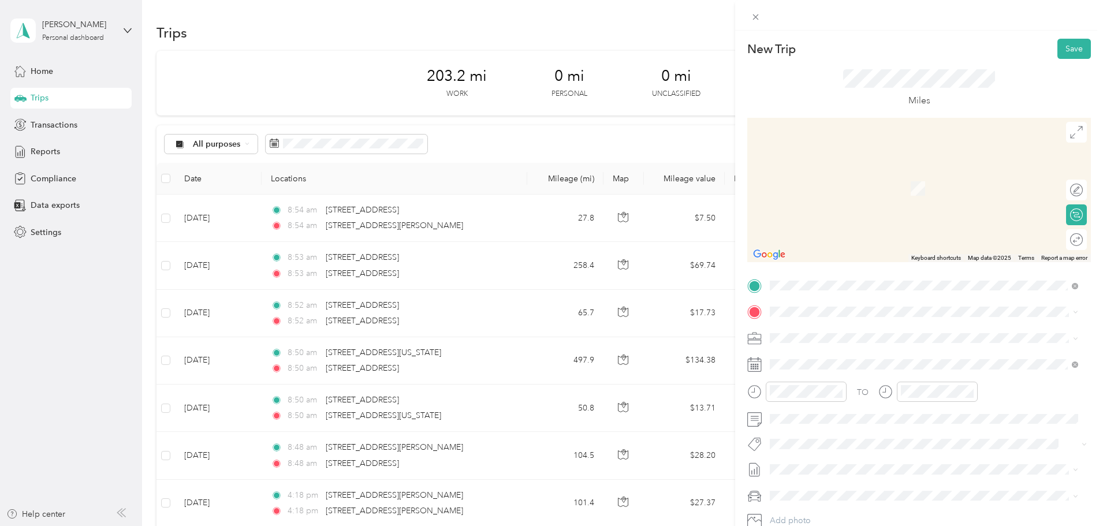
click at [826, 352] on span "[STREET_ADDRESS][PERSON_NAME][US_STATE]" at bounding box center [882, 352] width 180 height 10
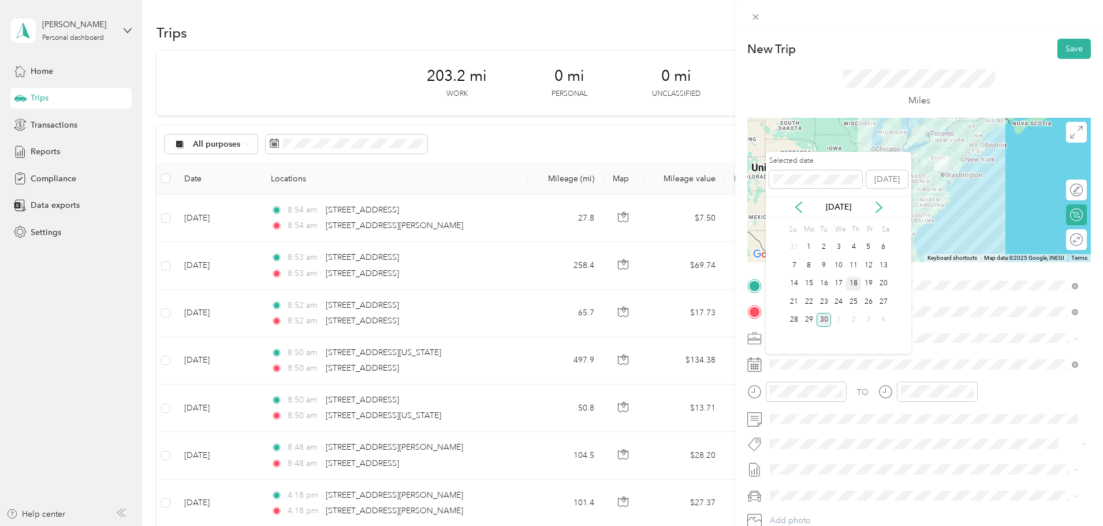
click at [849, 285] on div "18" at bounding box center [853, 284] width 15 height 14
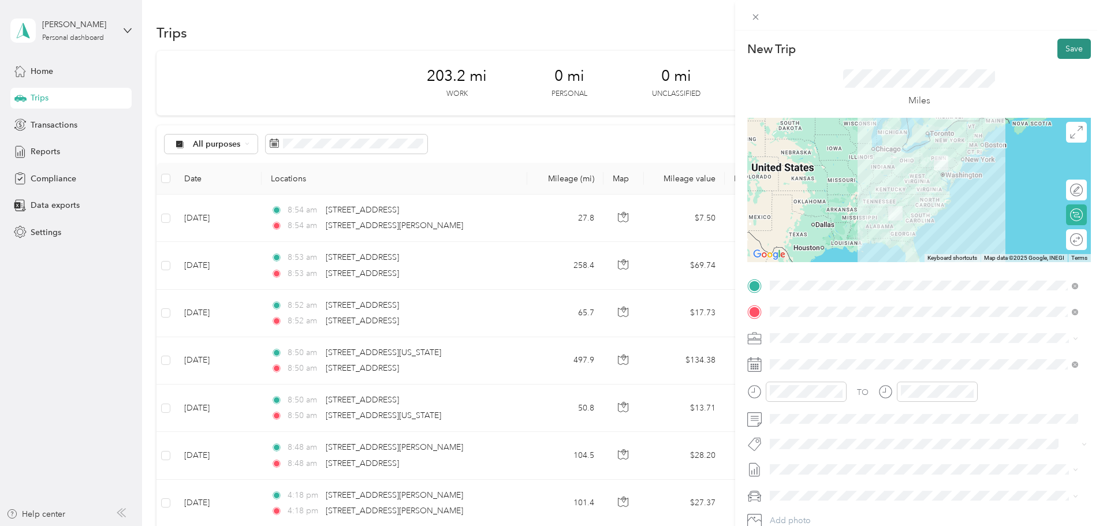
click at [1057, 48] on button "Save" at bounding box center [1073, 49] width 33 height 20
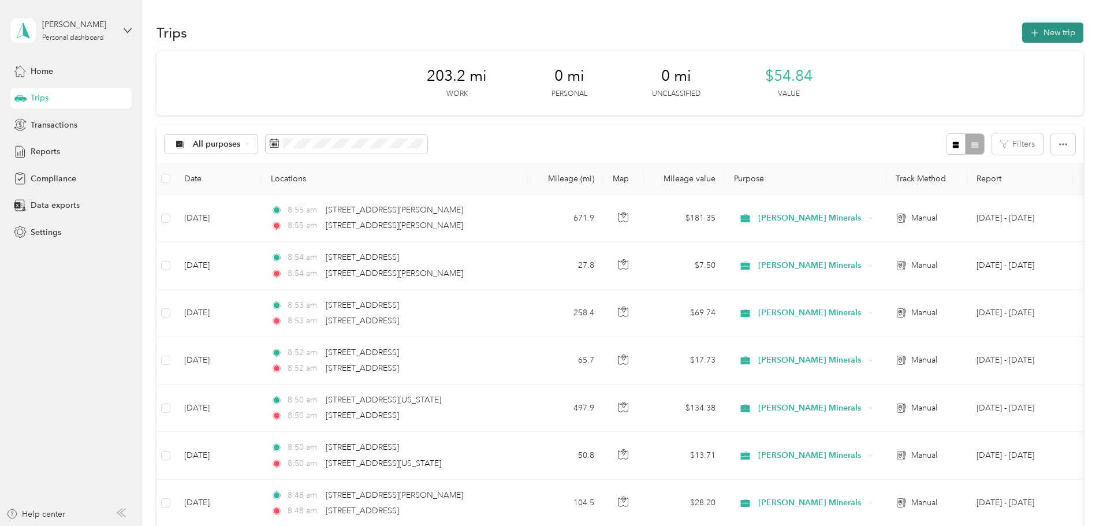
click at [1022, 34] on button "New trip" at bounding box center [1052, 33] width 61 height 20
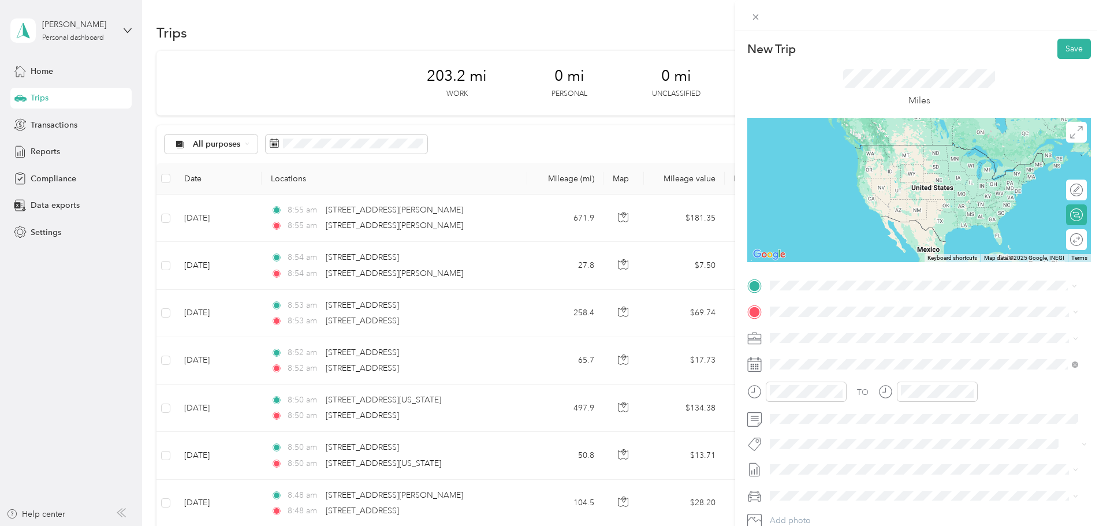
click at [820, 326] on span "[STREET_ADDRESS][PERSON_NAME][US_STATE]" at bounding box center [882, 327] width 180 height 10
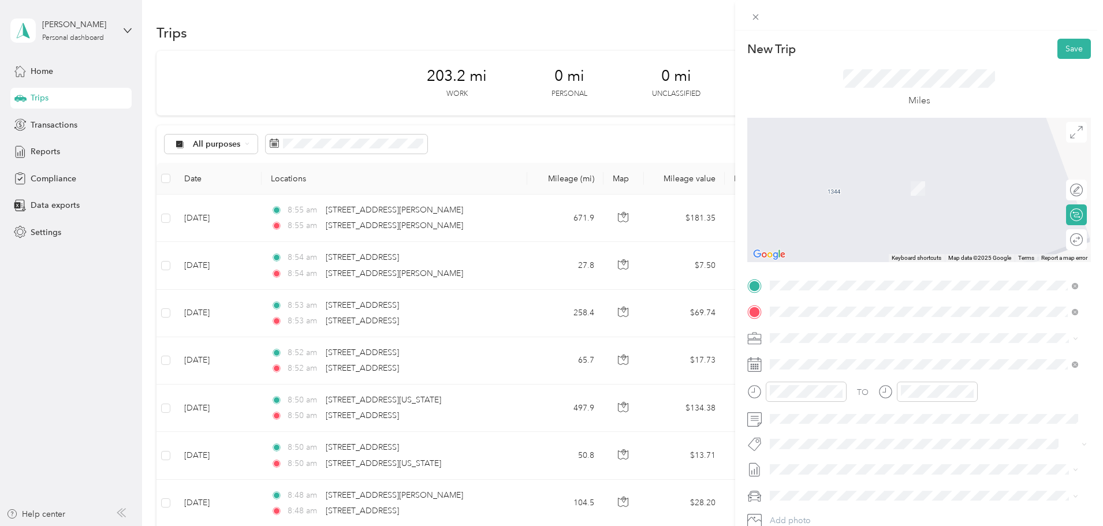
click at [815, 357] on span "[STREET_ADDRESS][PERSON_NAME][US_STATE]" at bounding box center [882, 353] width 180 height 10
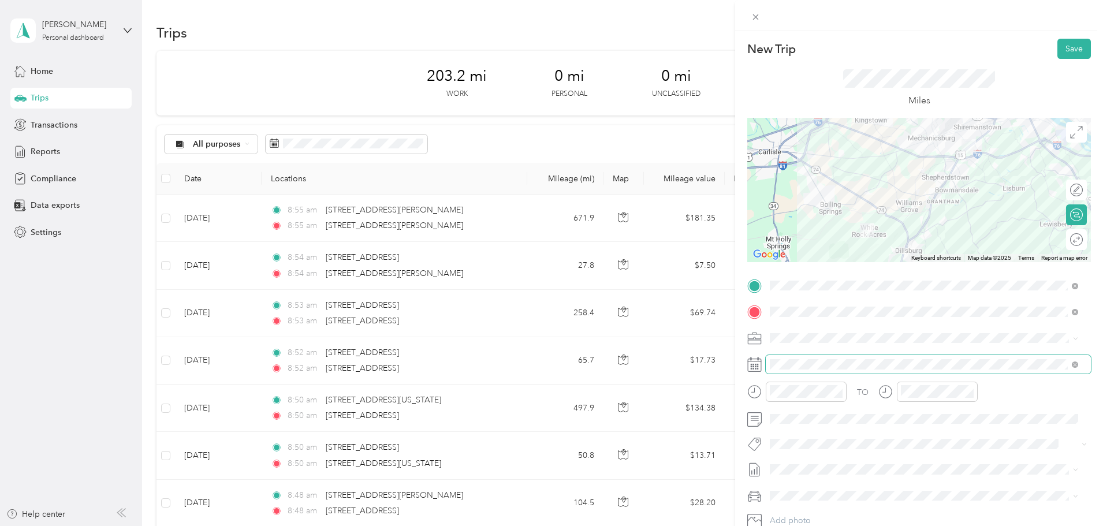
click at [815, 370] on span at bounding box center [928, 364] width 325 height 18
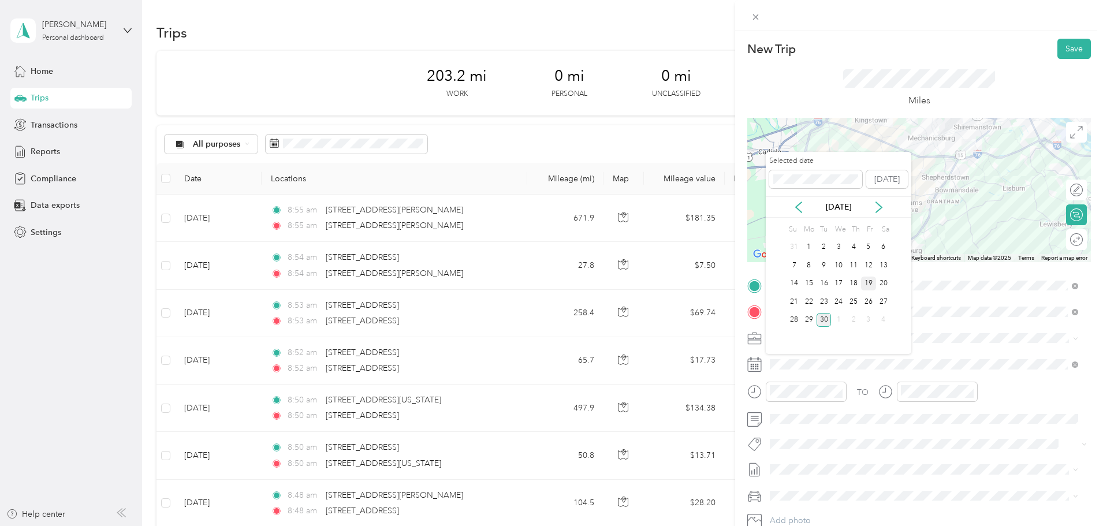
click at [864, 283] on div "19" at bounding box center [868, 284] width 15 height 14
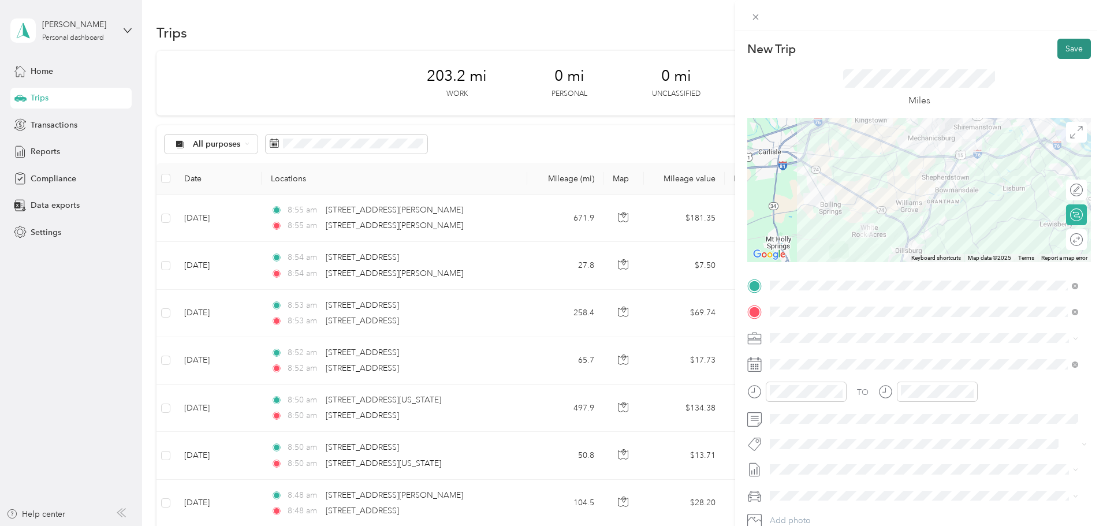
click at [1060, 48] on button "Save" at bounding box center [1073, 49] width 33 height 20
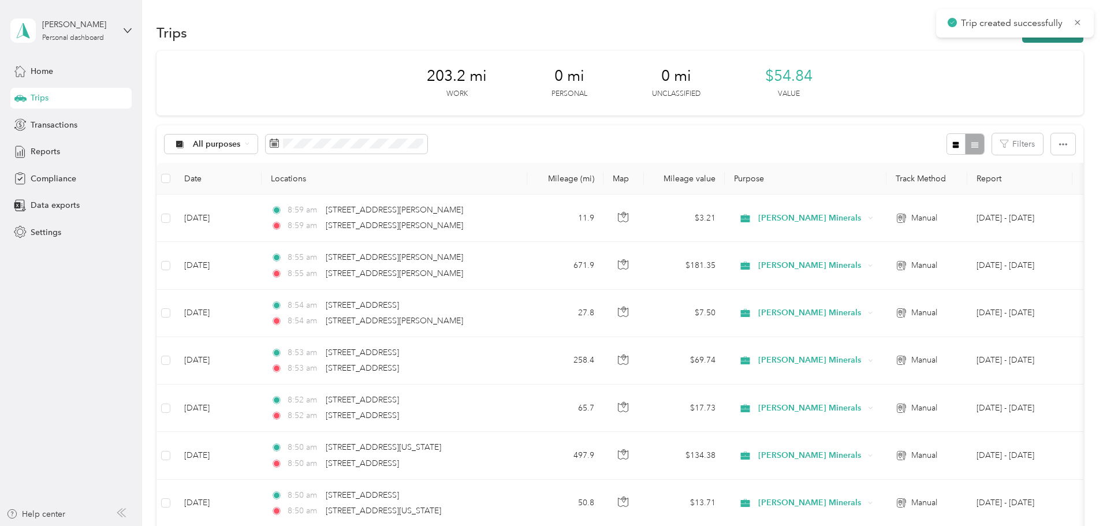
click at [1022, 38] on button "New trip" at bounding box center [1052, 33] width 61 height 20
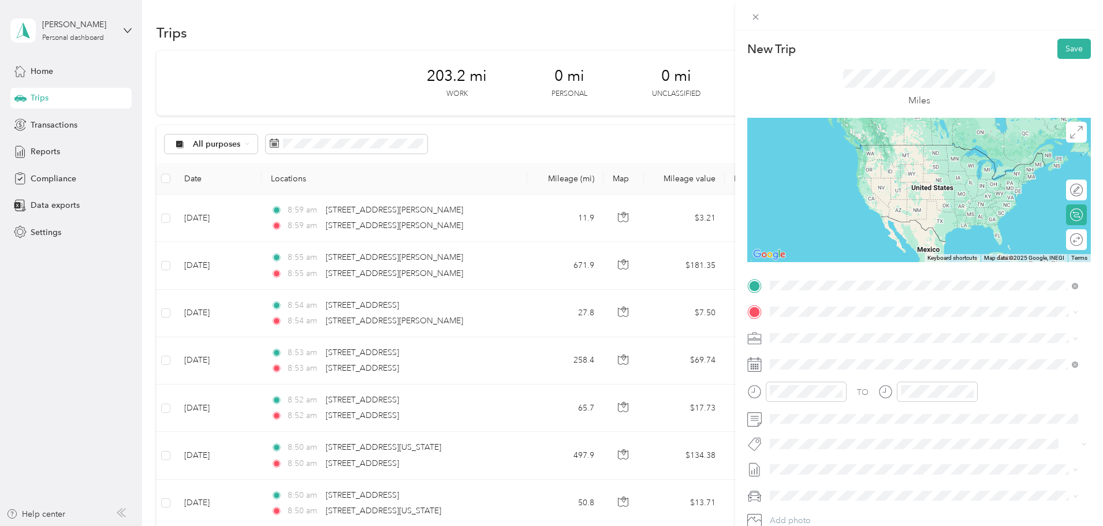
click at [826, 333] on span "[STREET_ADDRESS][PERSON_NAME][US_STATE]" at bounding box center [882, 327] width 180 height 10
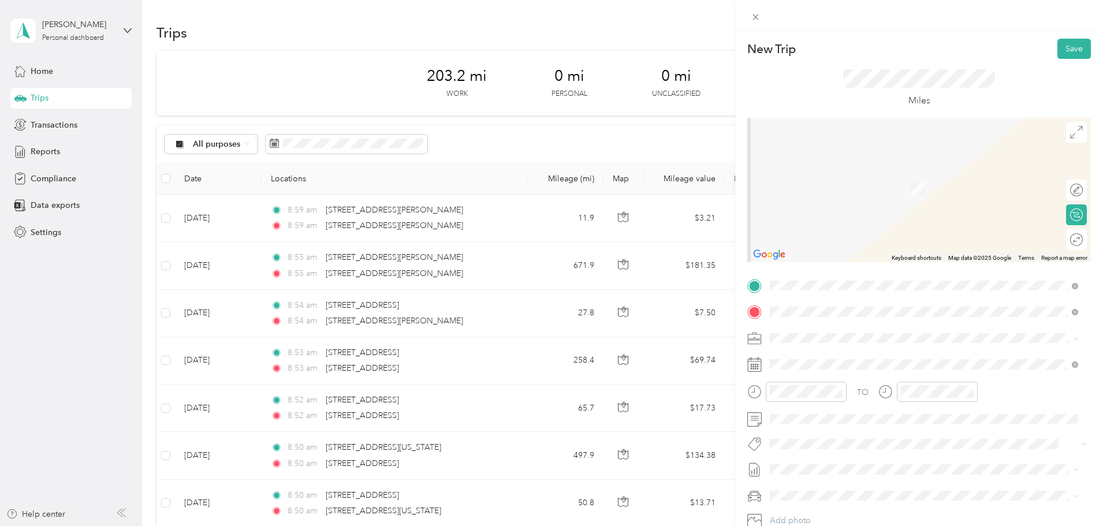
click at [809, 359] on span "[STREET_ADDRESS][PERSON_NAME][US_STATE]" at bounding box center [882, 353] width 180 height 10
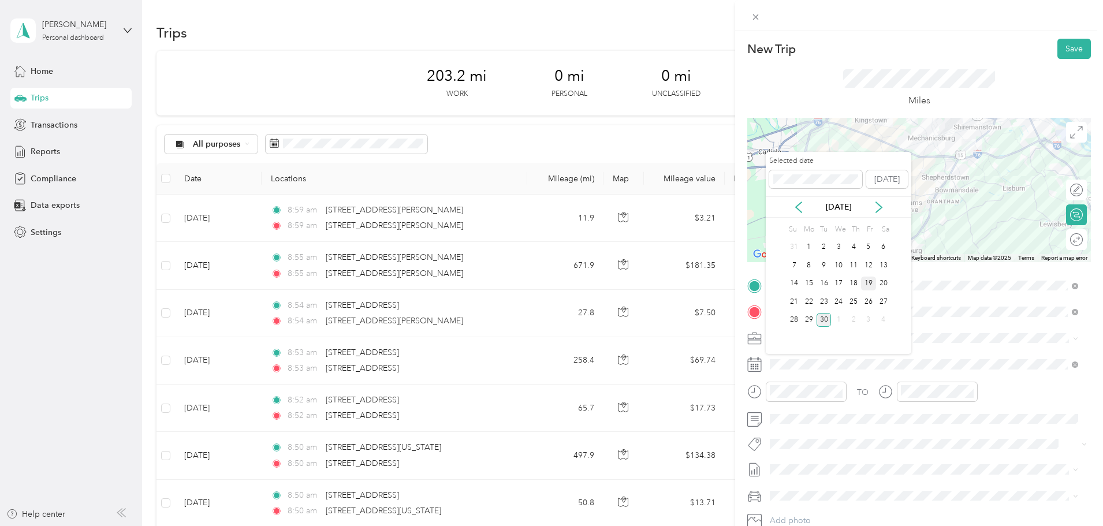
click at [870, 285] on div "19" at bounding box center [868, 284] width 15 height 14
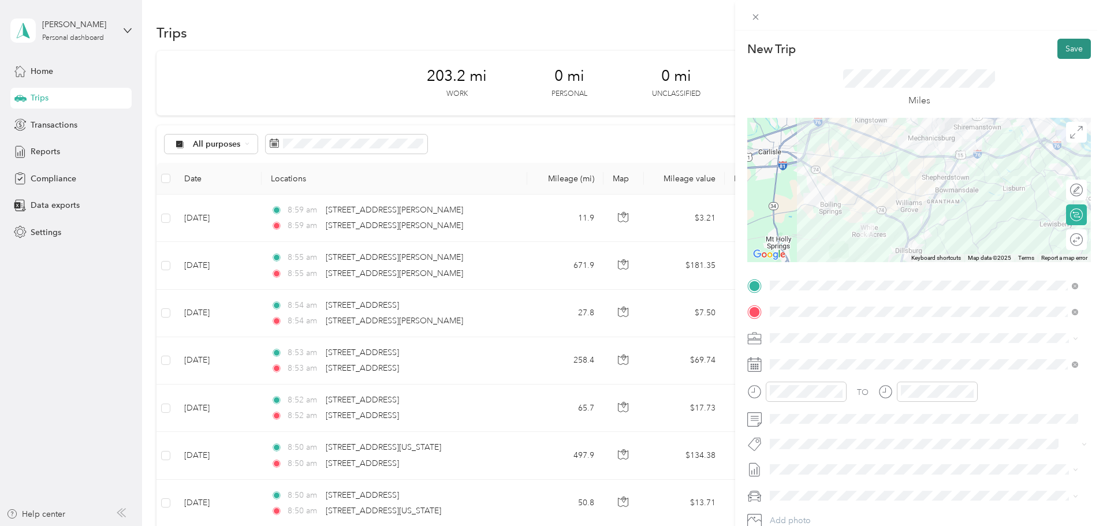
click at [1058, 44] on button "Save" at bounding box center [1073, 49] width 33 height 20
